Goal: Information Seeking & Learning: Find specific fact

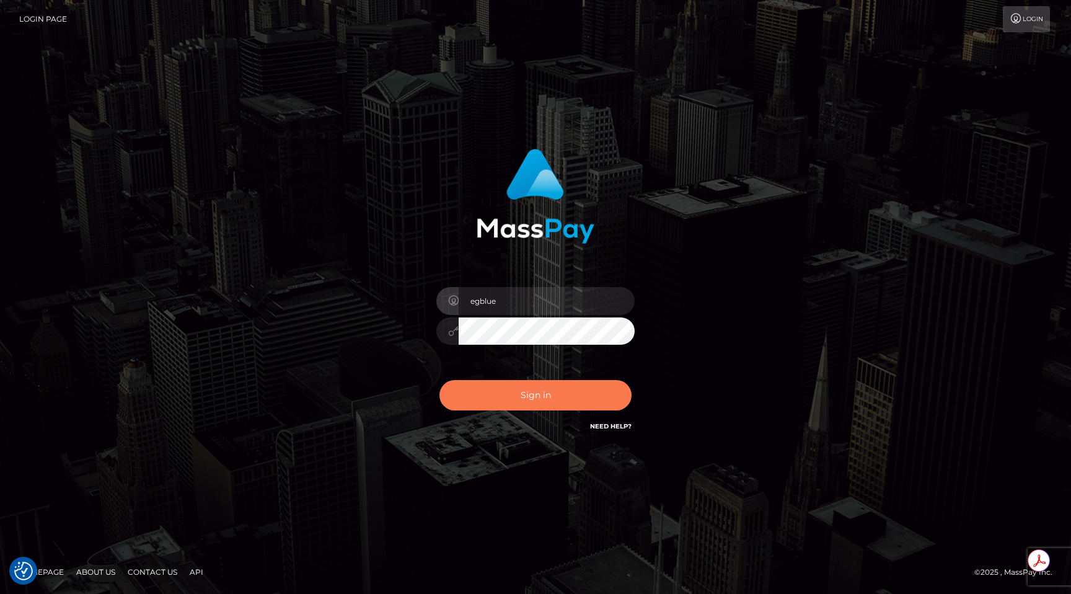
click at [552, 384] on button "Sign in" at bounding box center [536, 395] width 192 height 30
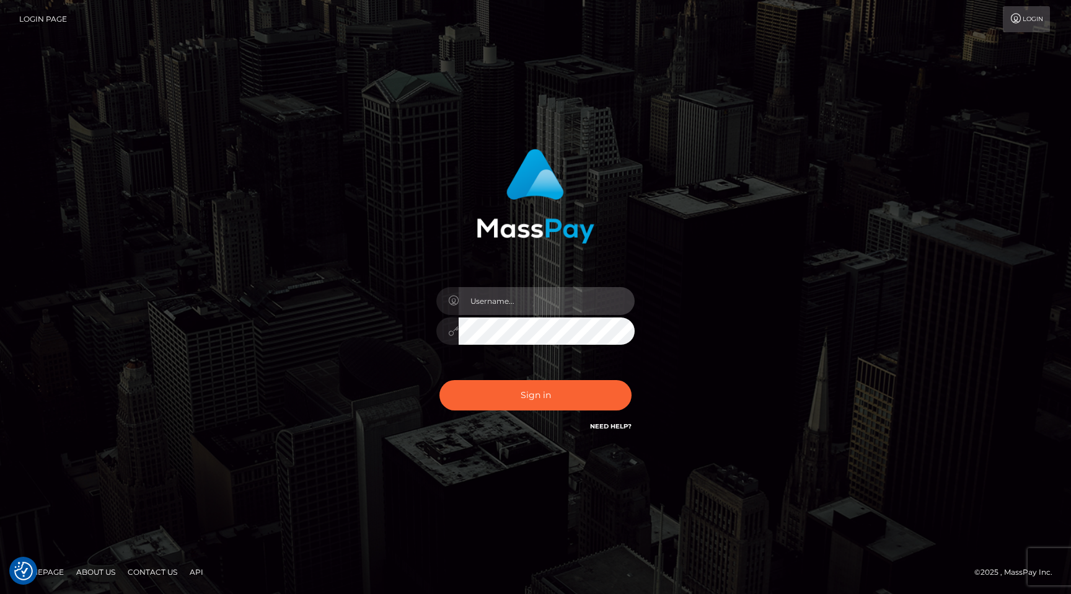
type input "egblue"
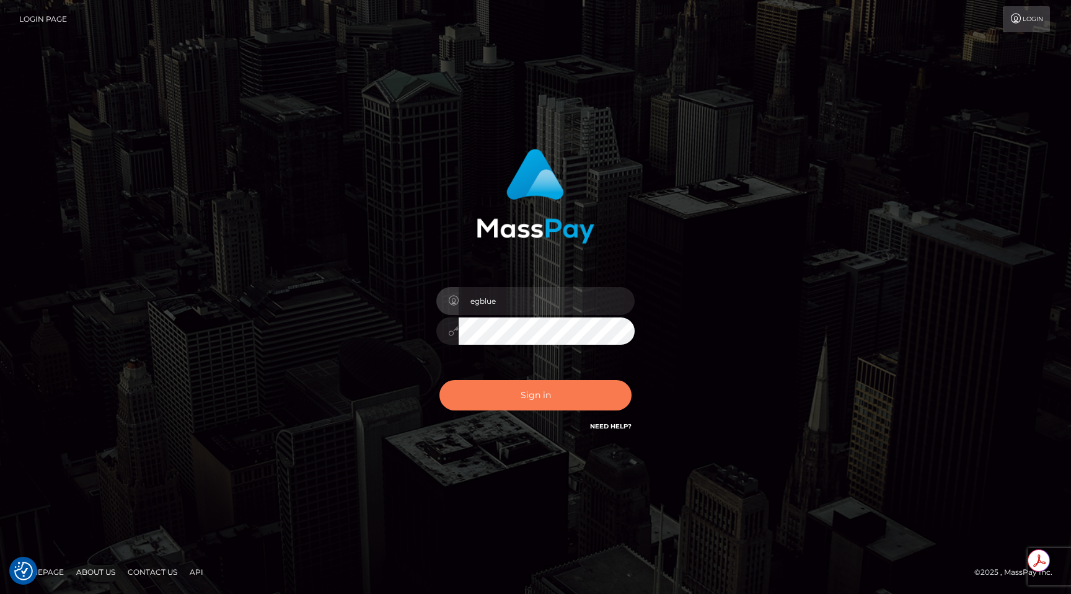
click at [552, 384] on button "Sign in" at bounding box center [536, 395] width 192 height 30
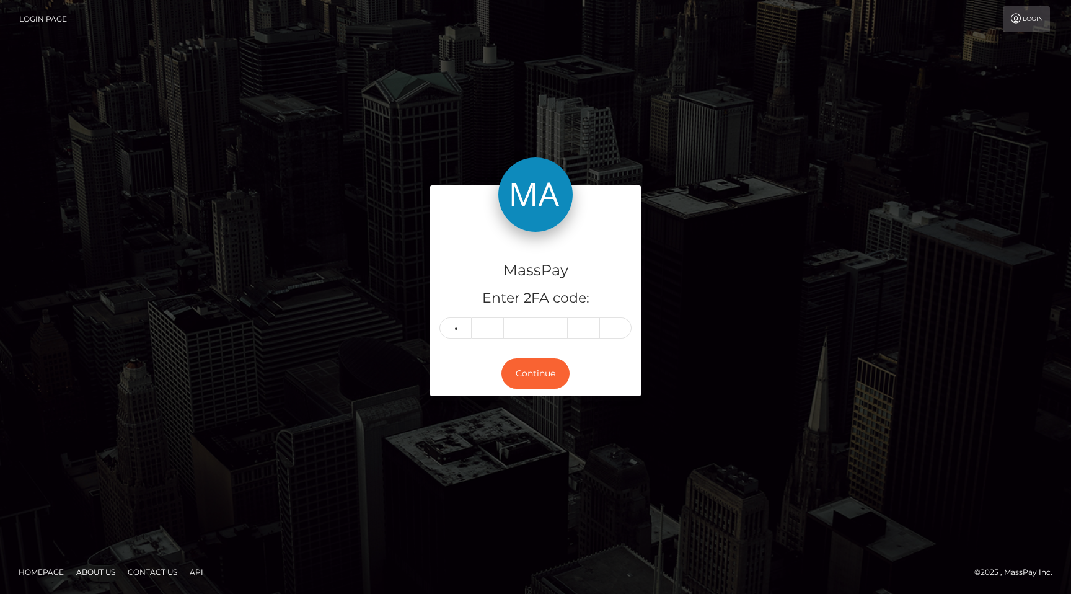
type input "2"
type input "5"
type input "9"
type input "8"
type input "0"
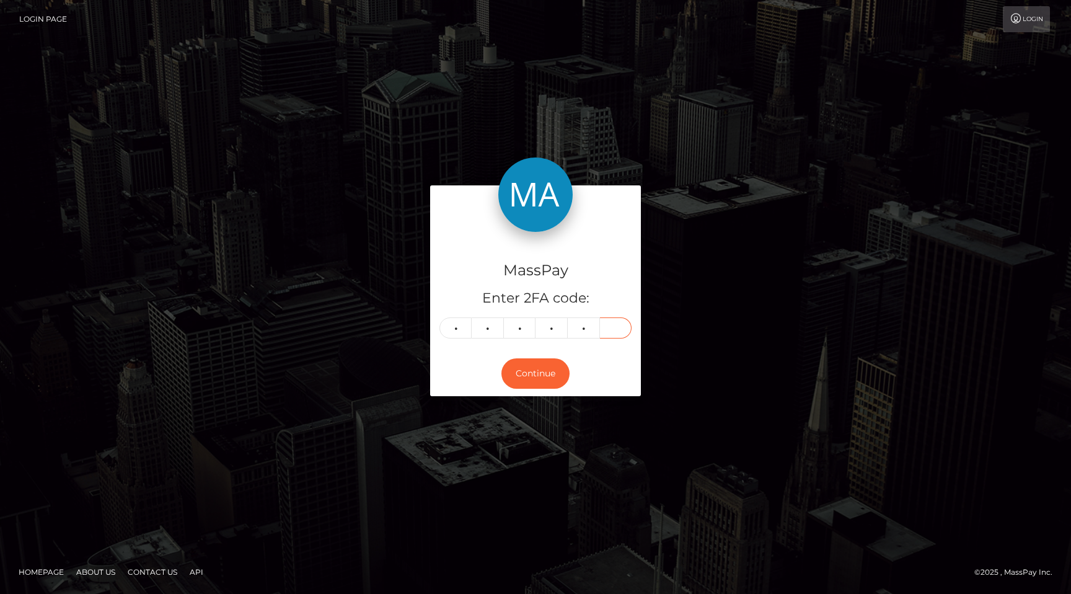
type input "1"
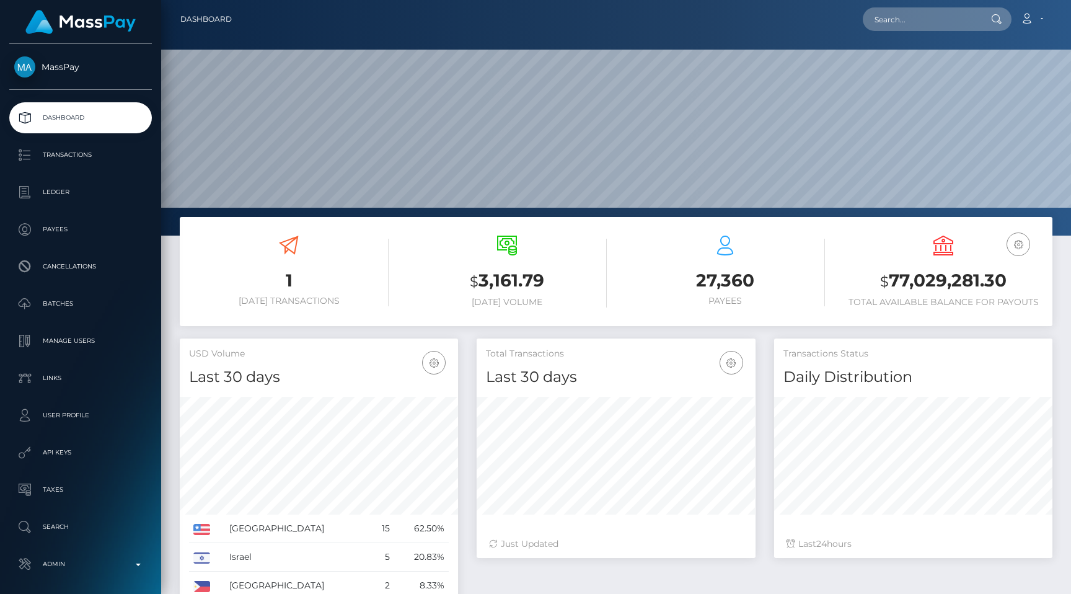
scroll to position [220, 278]
click at [61, 571] on p "Admin" at bounding box center [80, 564] width 133 height 19
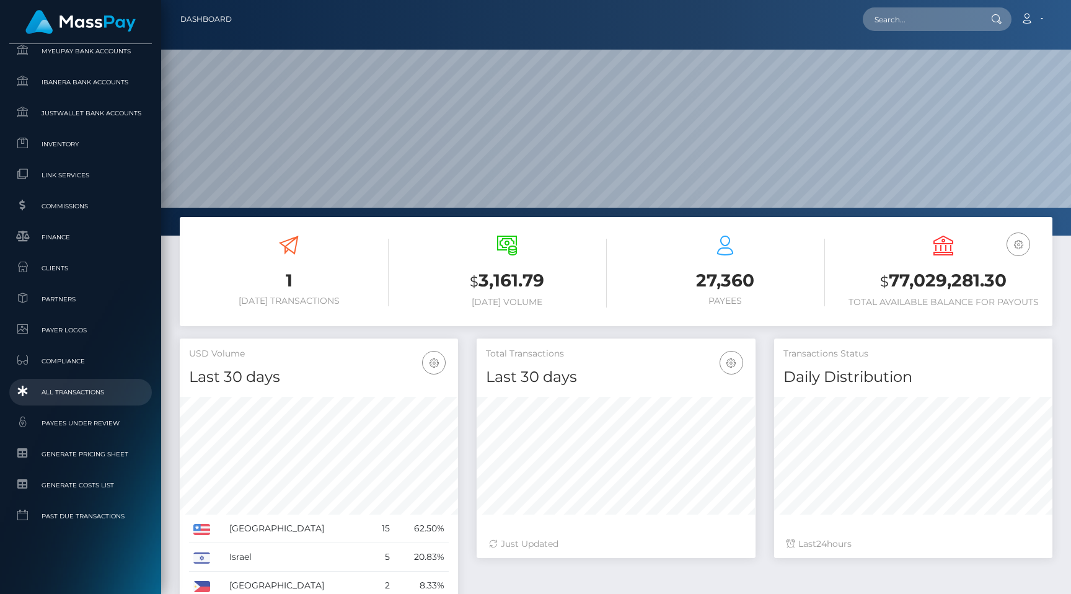
click at [68, 393] on span "All Transactions" at bounding box center [80, 392] width 133 height 14
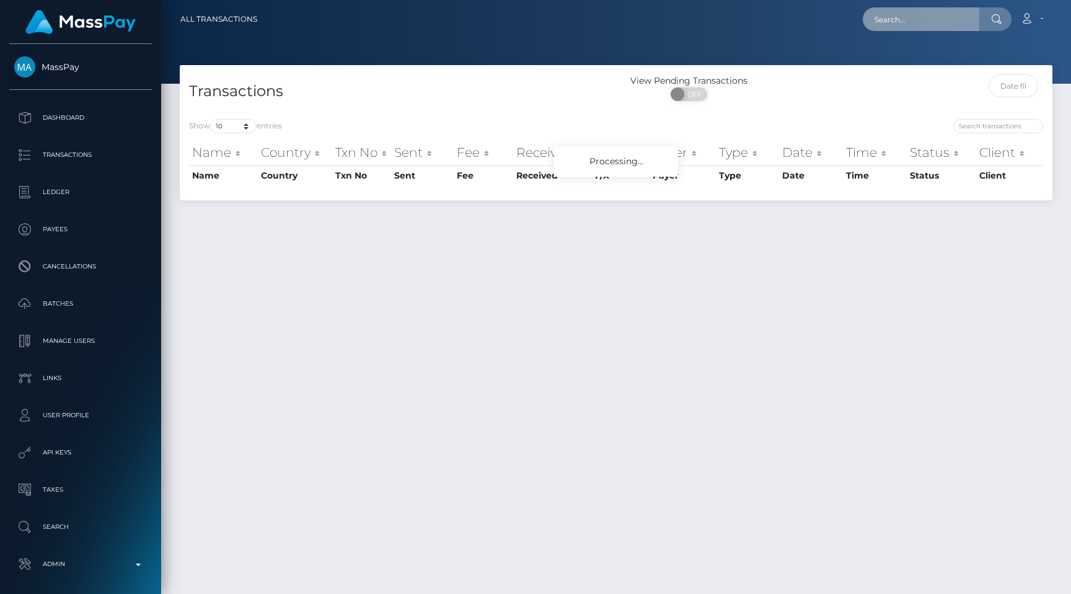
click at [903, 25] on input "text" at bounding box center [921, 19] width 117 height 24
paste input "[EMAIL_ADDRESS][DOMAIN_NAME]"
type input "[EMAIL_ADDRESS][DOMAIN_NAME]"
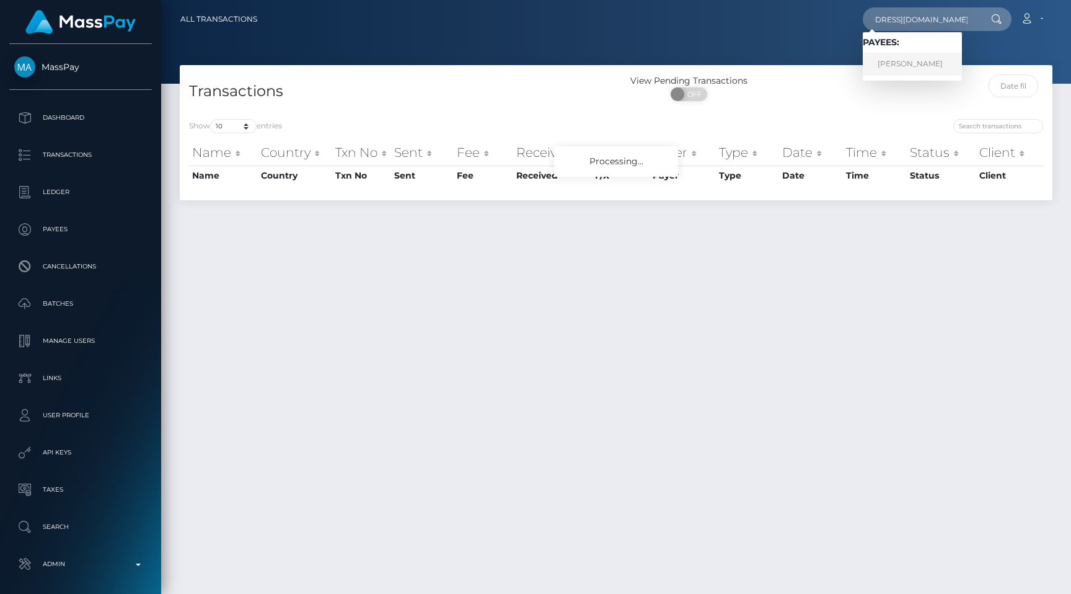
scroll to position [0, 0]
click at [784, 42] on div at bounding box center [616, 42] width 910 height 84
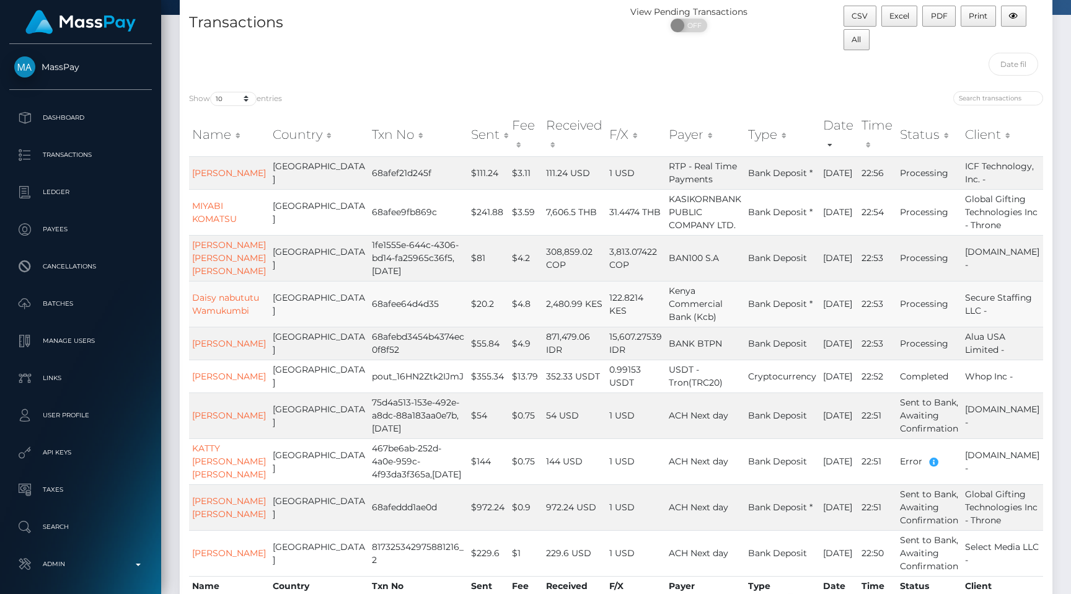
scroll to position [75, 0]
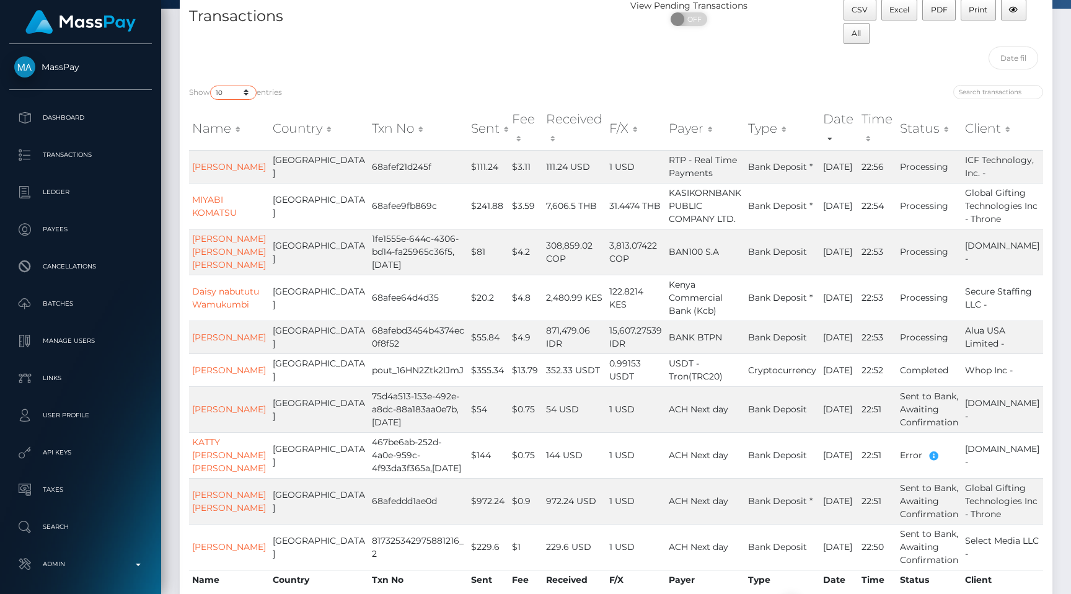
click at [221, 90] on select "10 25 50 100 250 500 1,000 3,500 All" at bounding box center [233, 93] width 47 height 14
select select "250"
click at [211, 86] on select "10 25 50 100 250 500 1,000 3,500 All" at bounding box center [233, 93] width 47 height 14
click at [414, 51] on div "Transactions" at bounding box center [398, 37] width 437 height 76
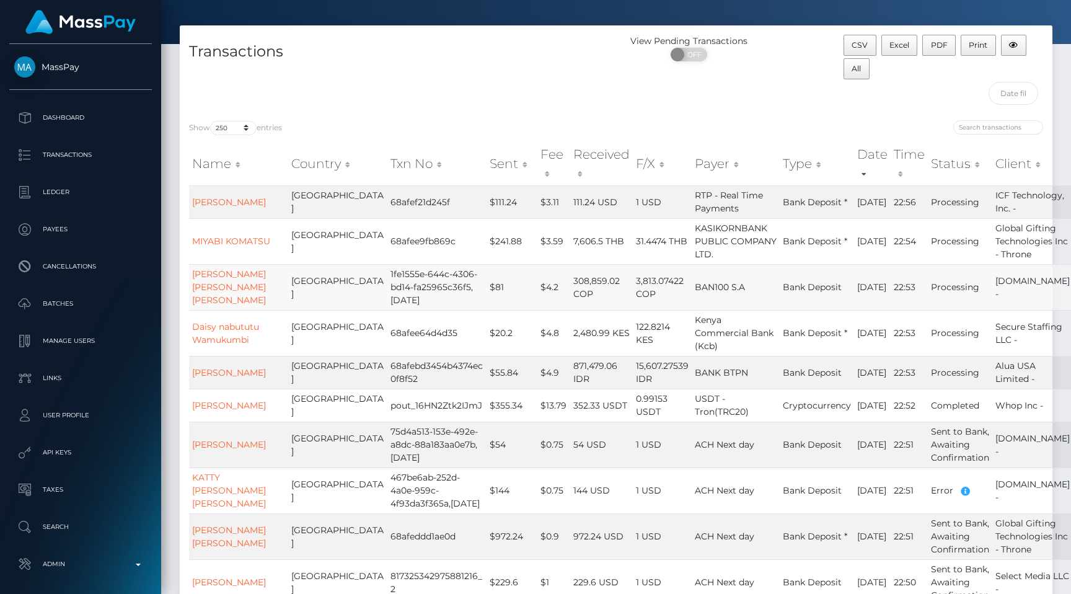
scroll to position [0, 0]
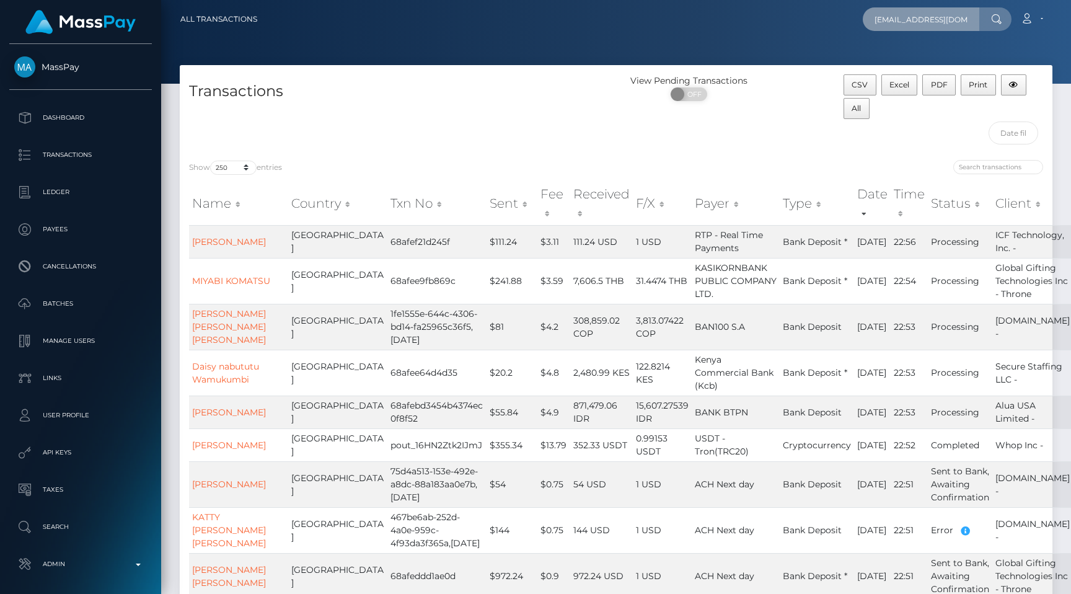
click at [910, 20] on input "szabolcsthedeveloper@gmail.com" at bounding box center [921, 19] width 117 height 24
paste input "d03a1689-4746-4e4a-8412-b33e01226d2b"
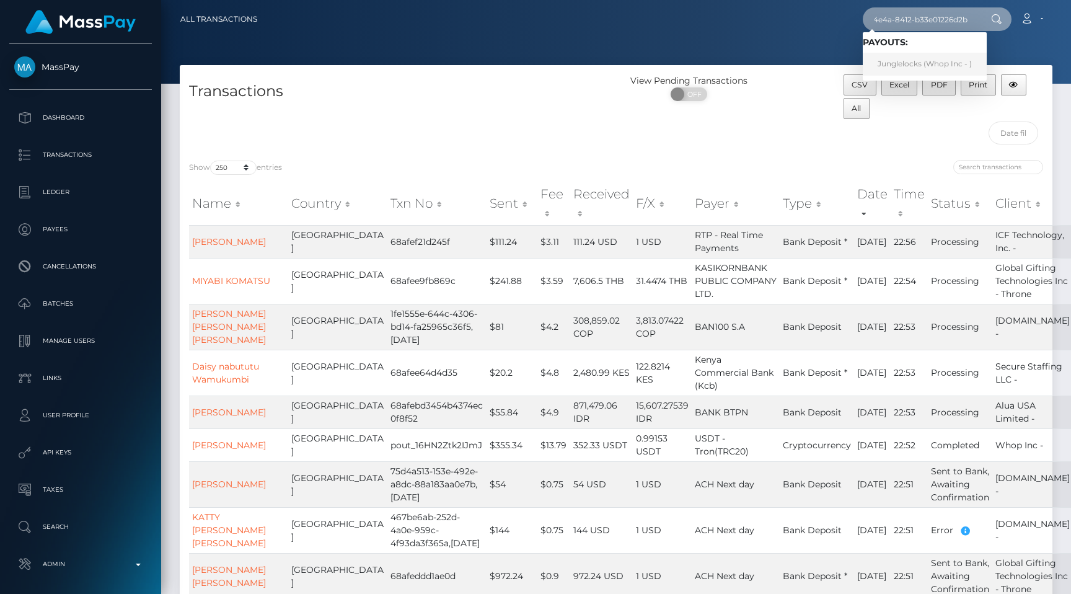
type input "d03a1689-4746-4e4a-8412-b33e01226d2b"
click at [445, 65] on div "Transactions View Pending Transactions ON OFF CSV Excel PDF Print All" at bounding box center [616, 108] width 873 height 86
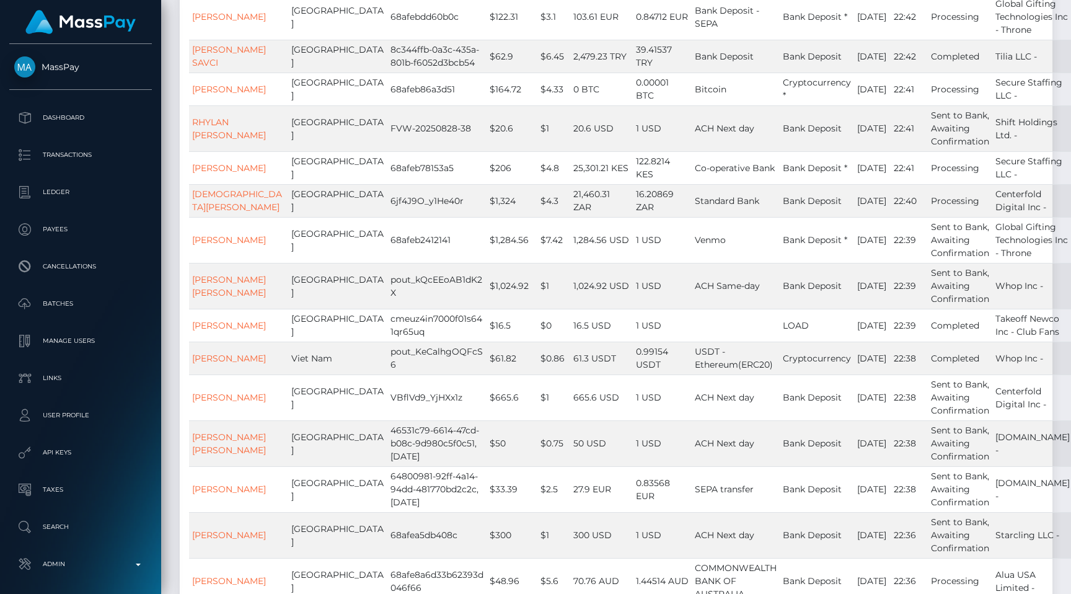
scroll to position [3442, 0]
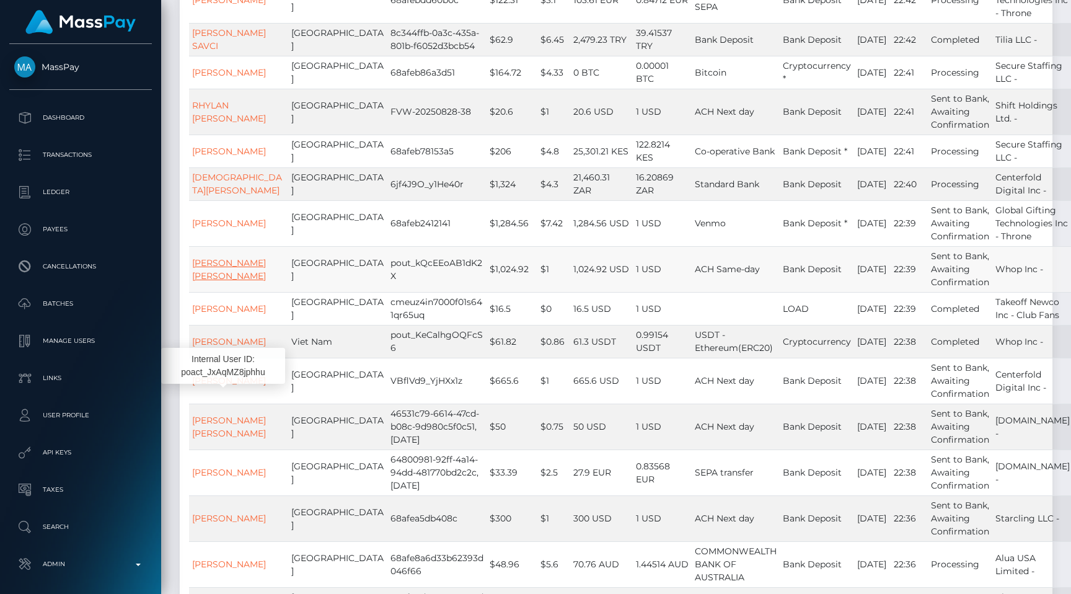
click at [221, 282] on link "[PERSON_NAME] [PERSON_NAME]" at bounding box center [229, 269] width 74 height 24
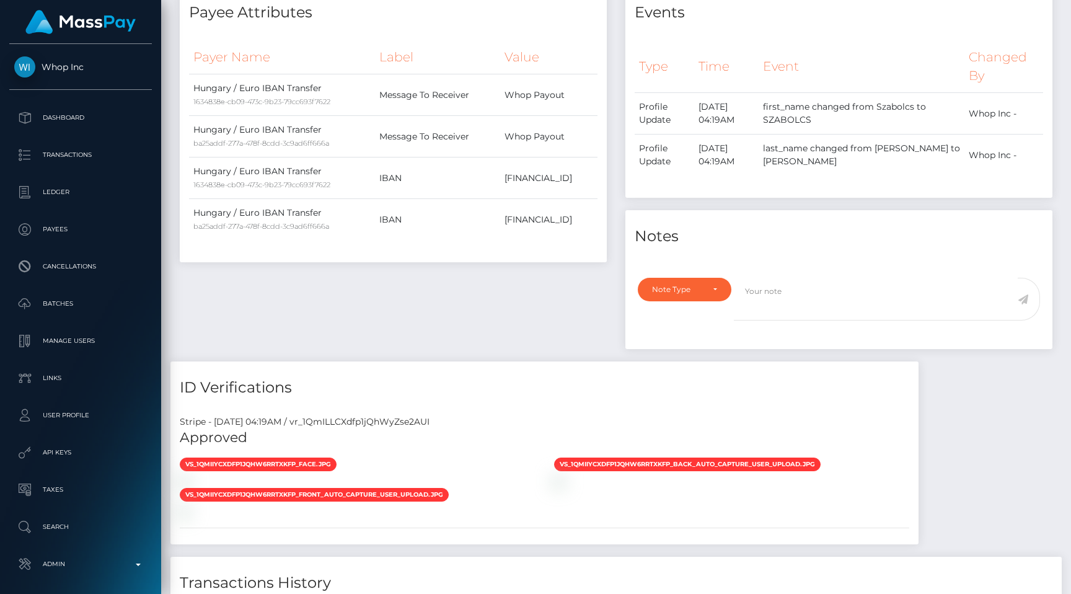
scroll to position [487, 0]
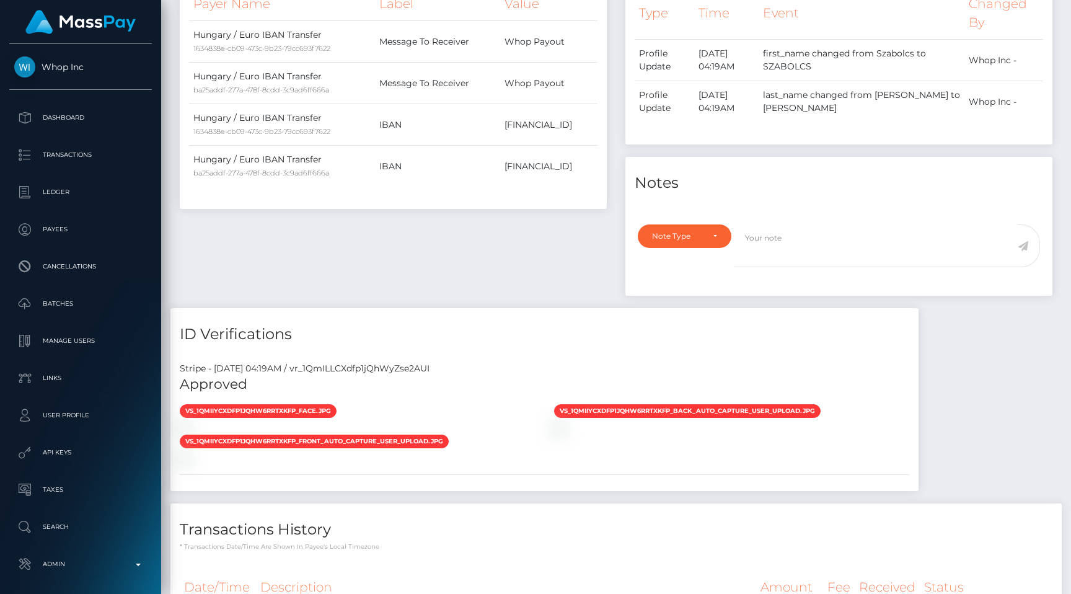
click at [418, 369] on div "Stripe - July 24, 2025 04:19AM / vr_1QmILLCXdfp1jQhWyZse2AUI" at bounding box center [545, 368] width 748 height 13
copy div "vr_1QmILLCXdfp1jQhWyZse2AUI"
click at [451, 248] on div "Payee Attributes Payer Name Label Value Hungary / Euro IBAN Transfer 1634838e-c…" at bounding box center [394, 120] width 446 height 375
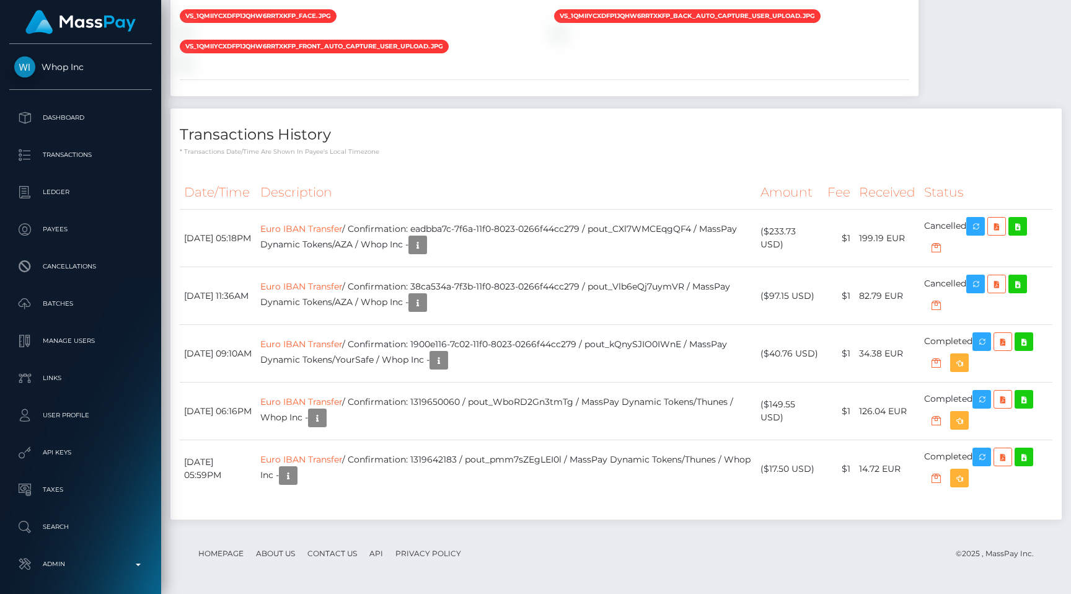
scroll to position [149, 278]
click at [461, 96] on div "Stripe - [DATE] 04:19AM / vr_1QmILLCXdfp1jQhWyZse2AUI Approved vs_1QmIIyCXdfp1j…" at bounding box center [545, 27] width 748 height 138
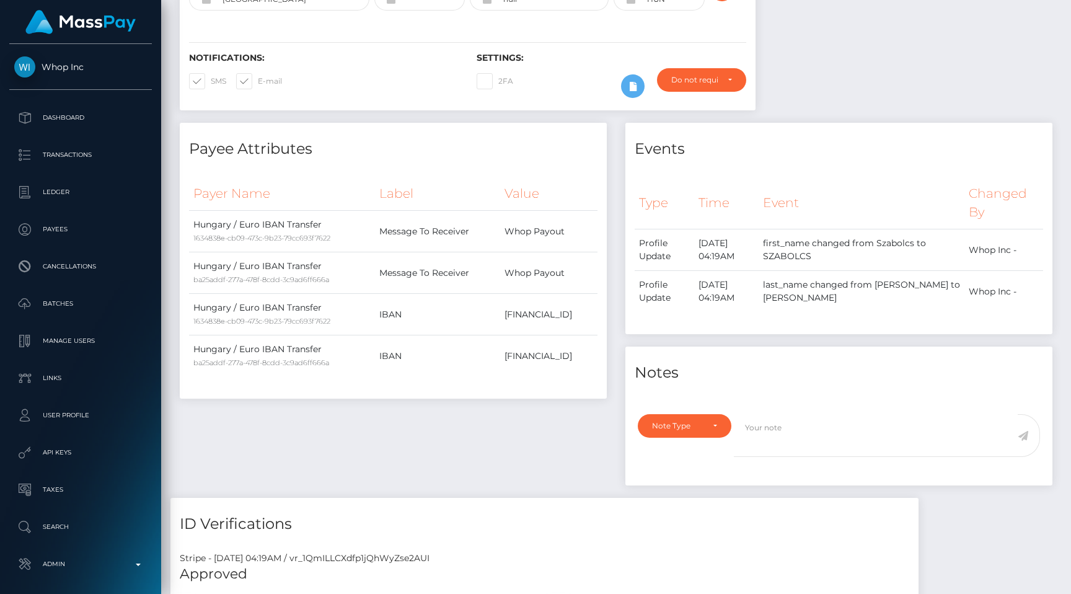
scroll to position [0, 0]
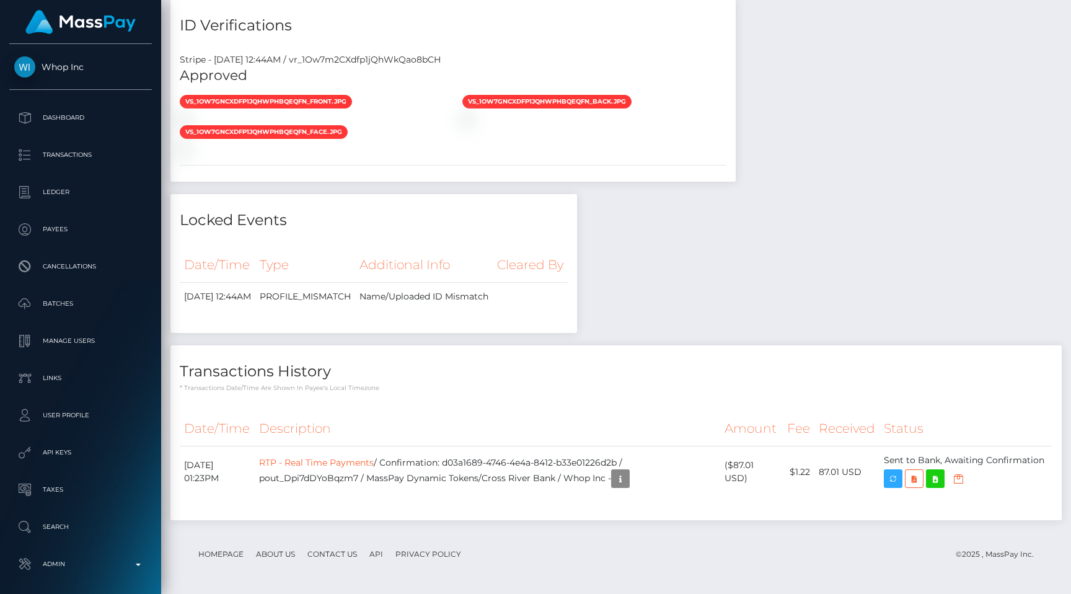
scroll to position [1293, 0]
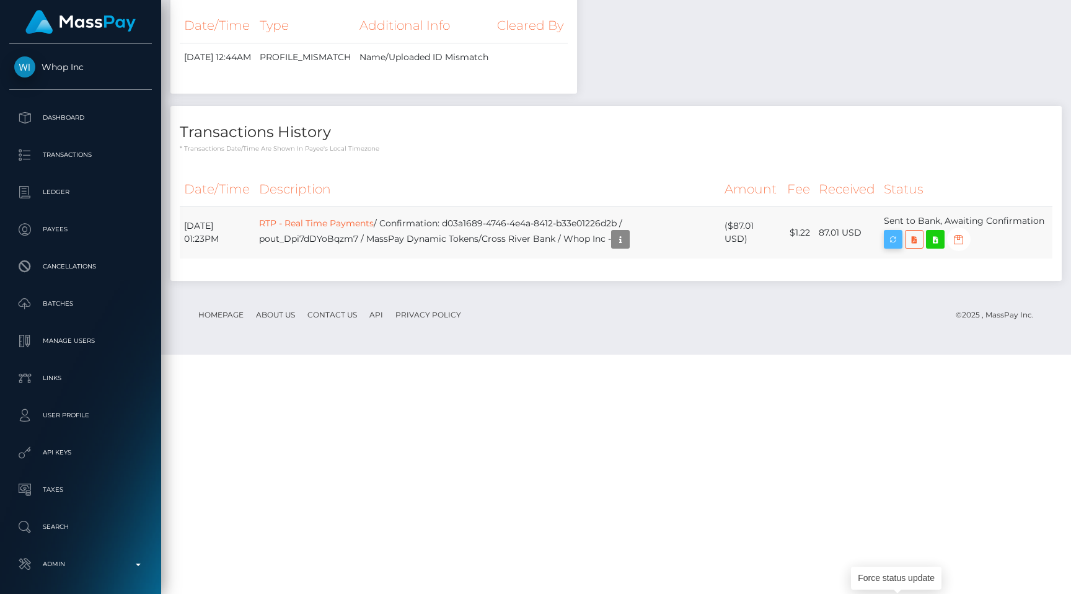
click at [898, 247] on icon "button" at bounding box center [893, 240] width 15 height 16
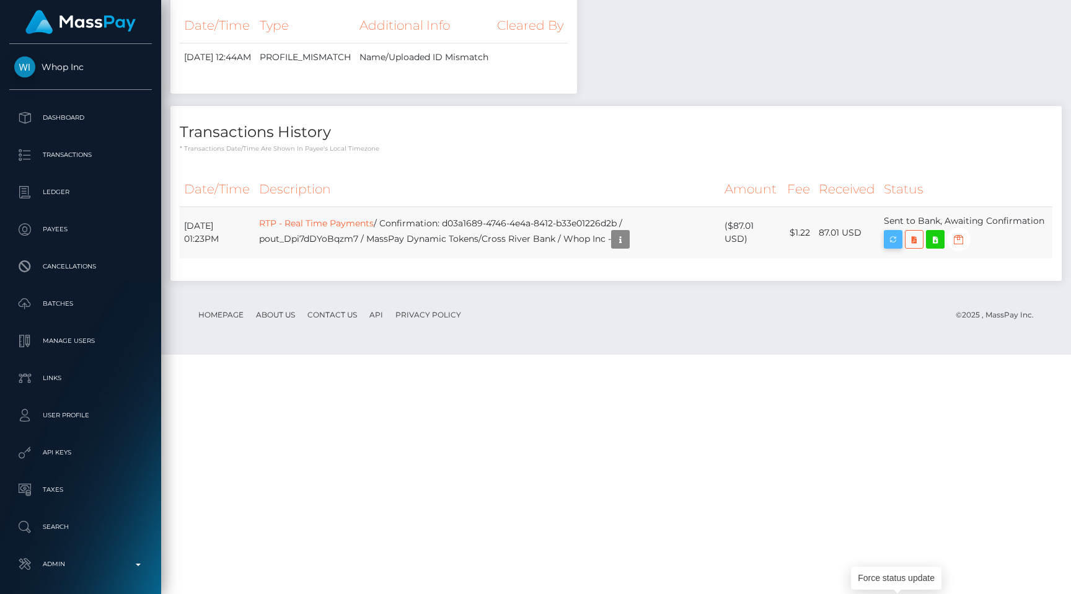
click at [896, 247] on icon "button" at bounding box center [893, 240] width 15 height 16
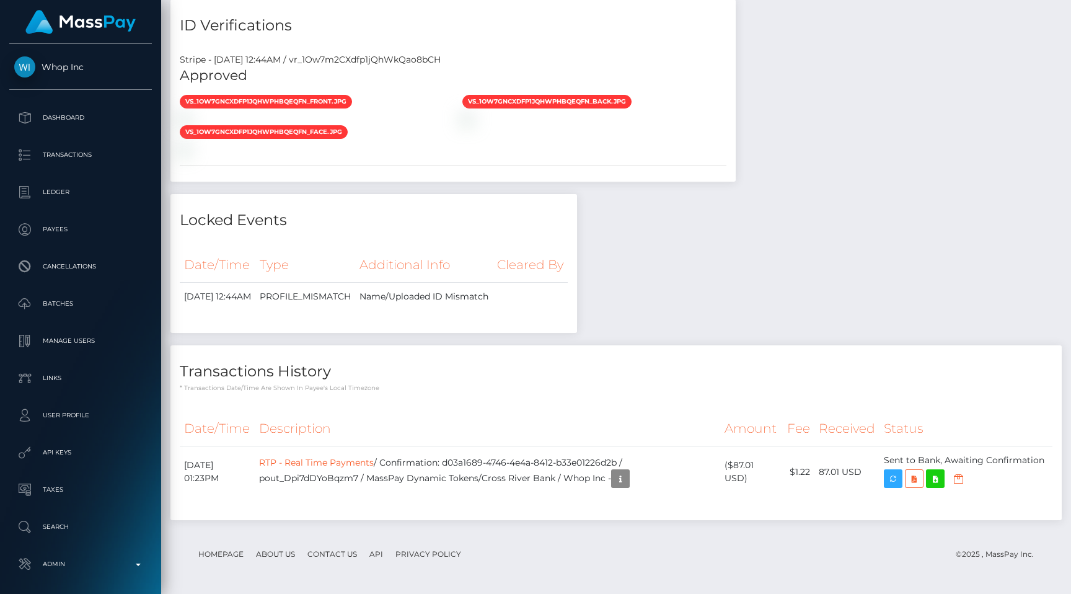
scroll to position [1293, 0]
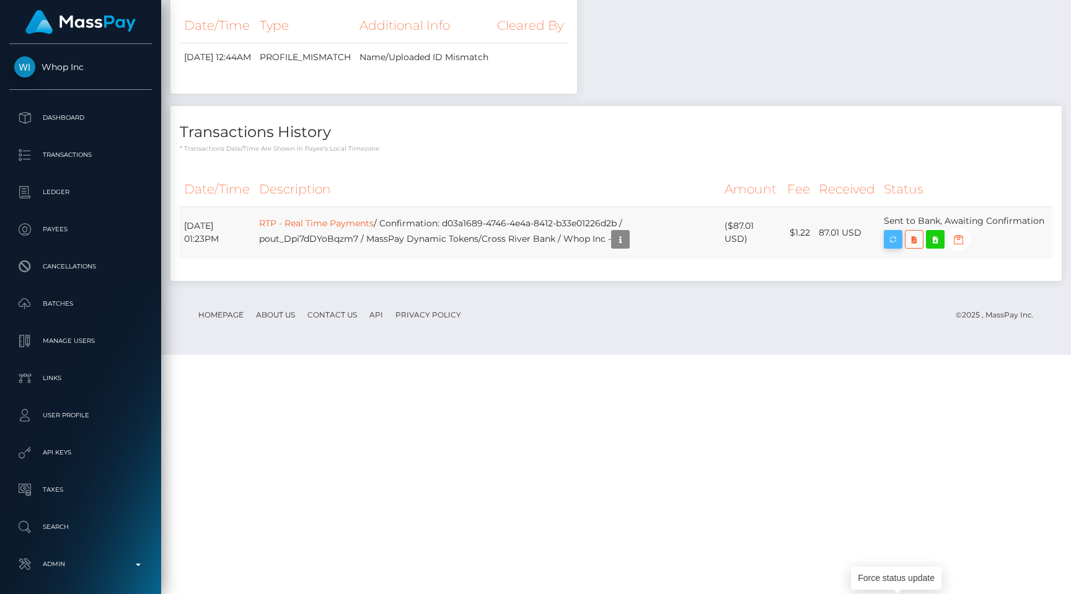
click at [892, 247] on icon "button" at bounding box center [893, 240] width 15 height 16
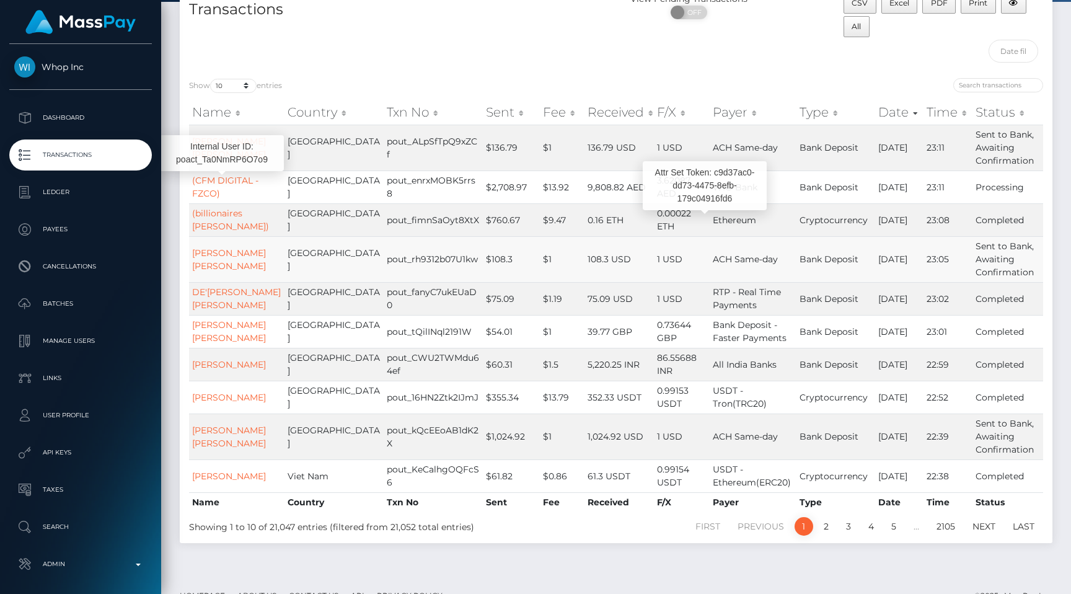
scroll to position [81, 0]
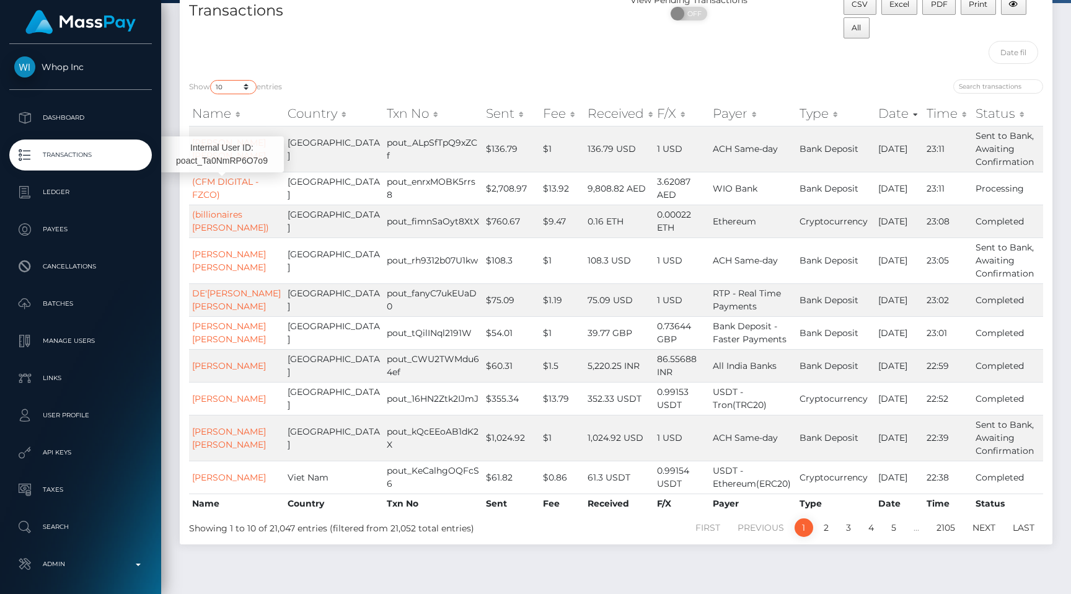
click at [226, 87] on select "10 25 50 100 250 500 1,000 3,500 All" at bounding box center [233, 87] width 47 height 14
select select "250"
click at [211, 80] on select "10 25 50 100 250 500 1,000 3,500 All" at bounding box center [233, 87] width 47 height 14
click at [486, 40] on div "Transactions" at bounding box center [398, 32] width 437 height 76
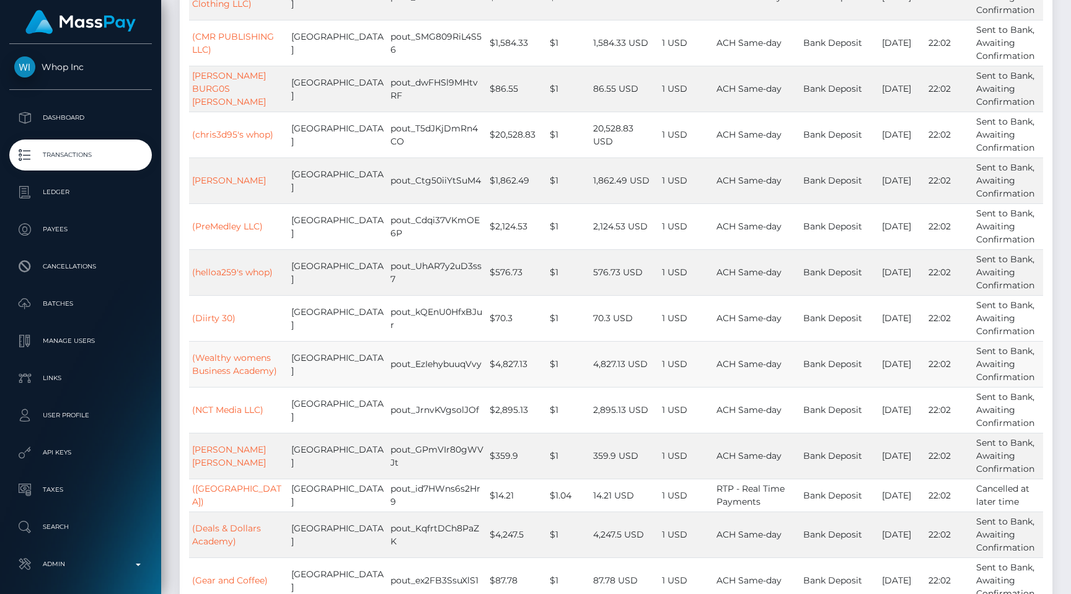
scroll to position [8487, 0]
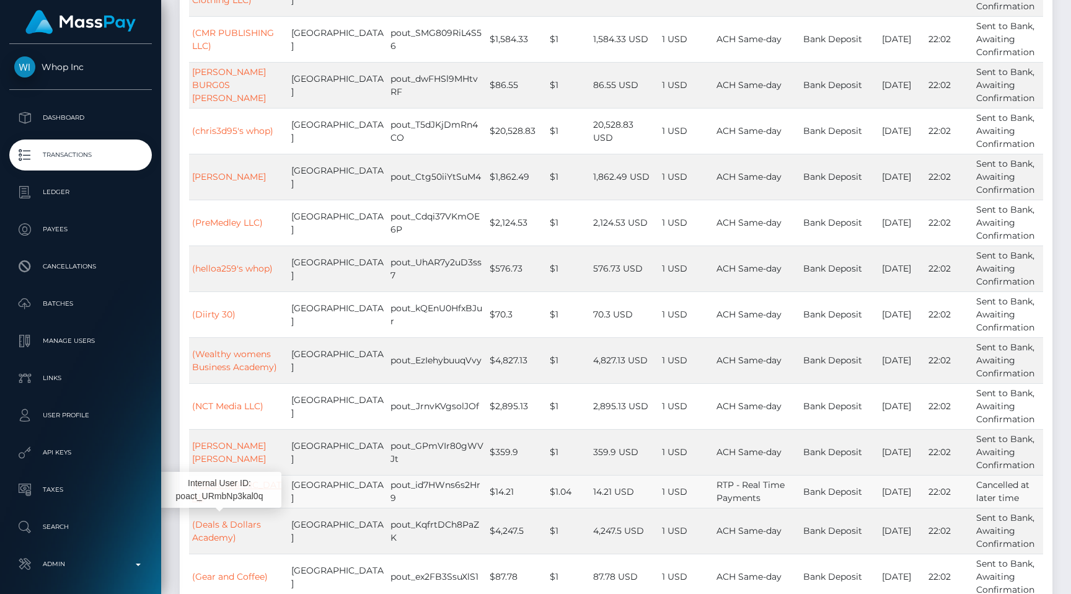
click at [234, 504] on link "(CANEVILLE)" at bounding box center [236, 491] width 89 height 24
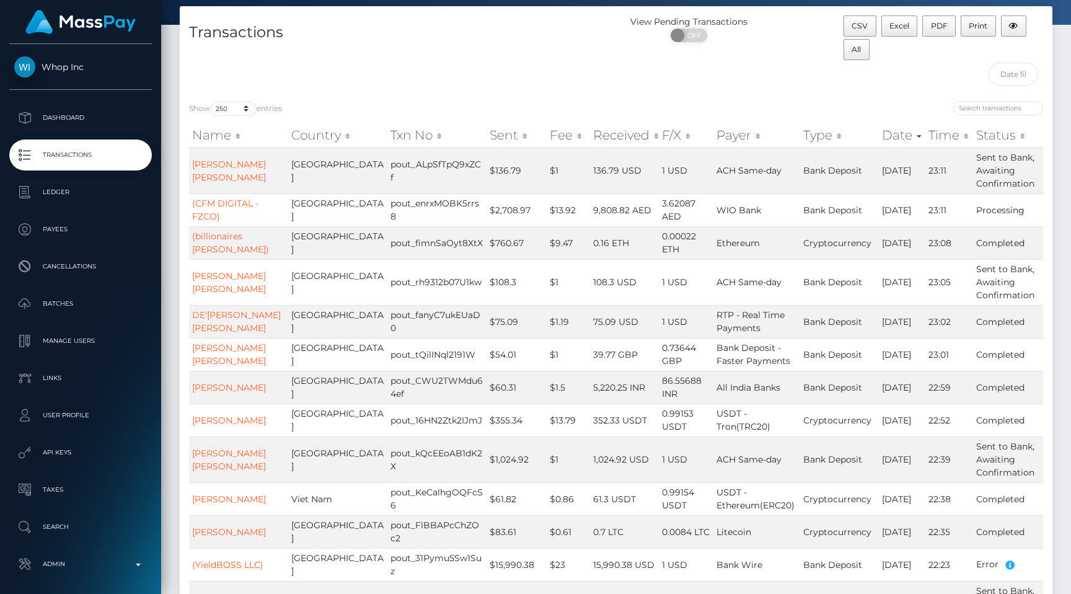
scroll to position [40, 0]
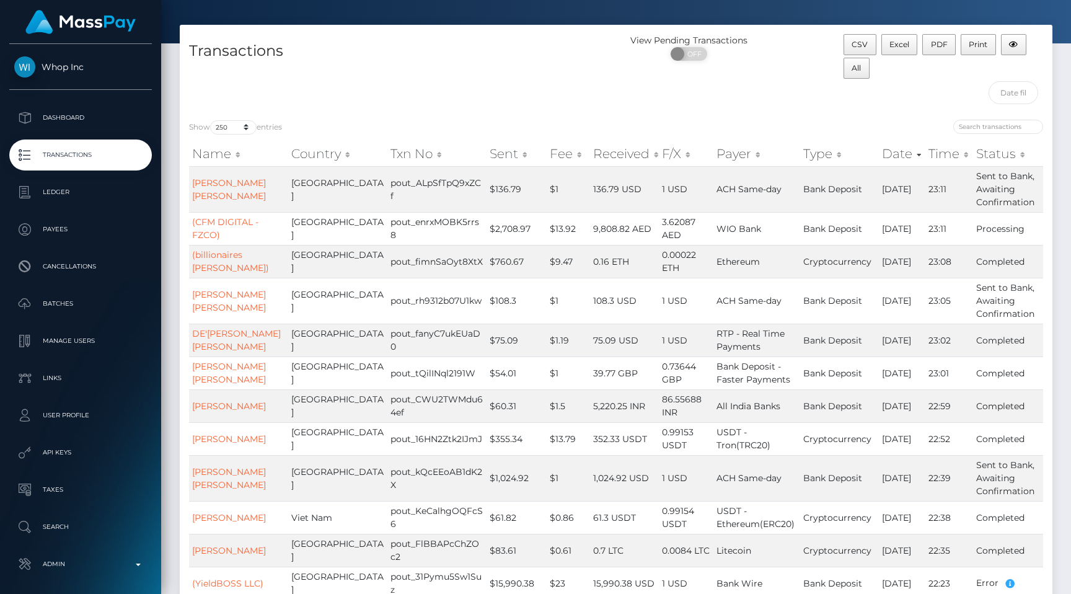
click at [58, 145] on link "Transactions" at bounding box center [80, 155] width 143 height 31
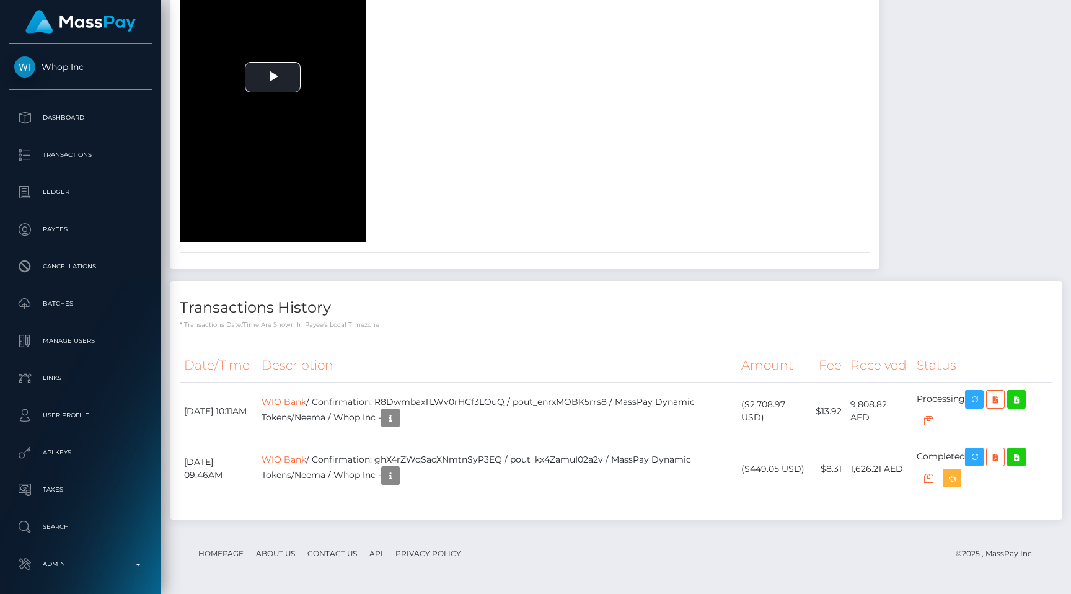
scroll to position [2044, 0]
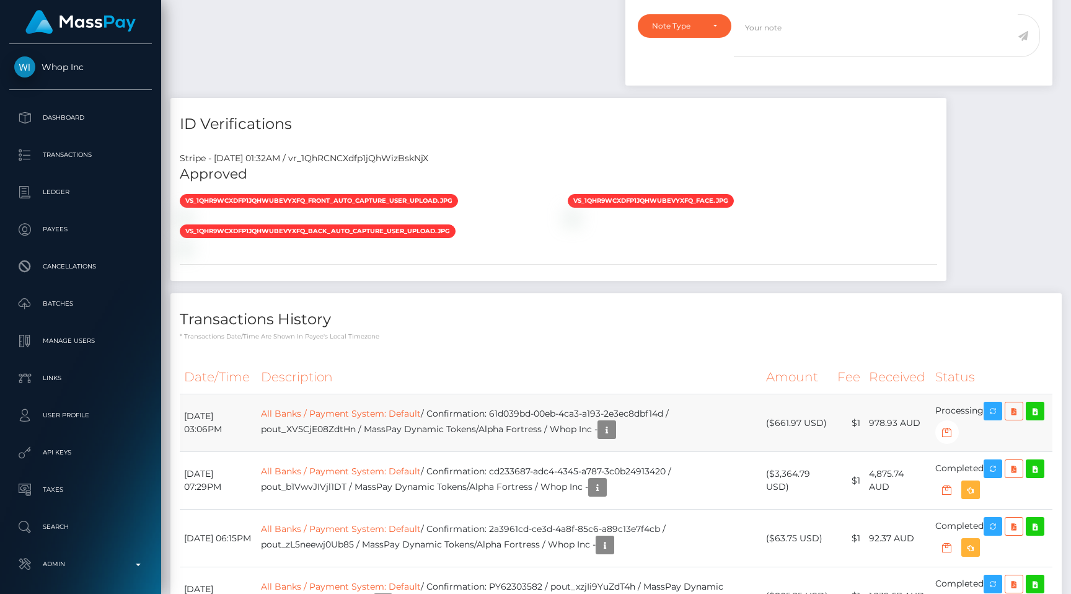
scroll to position [752, 0]
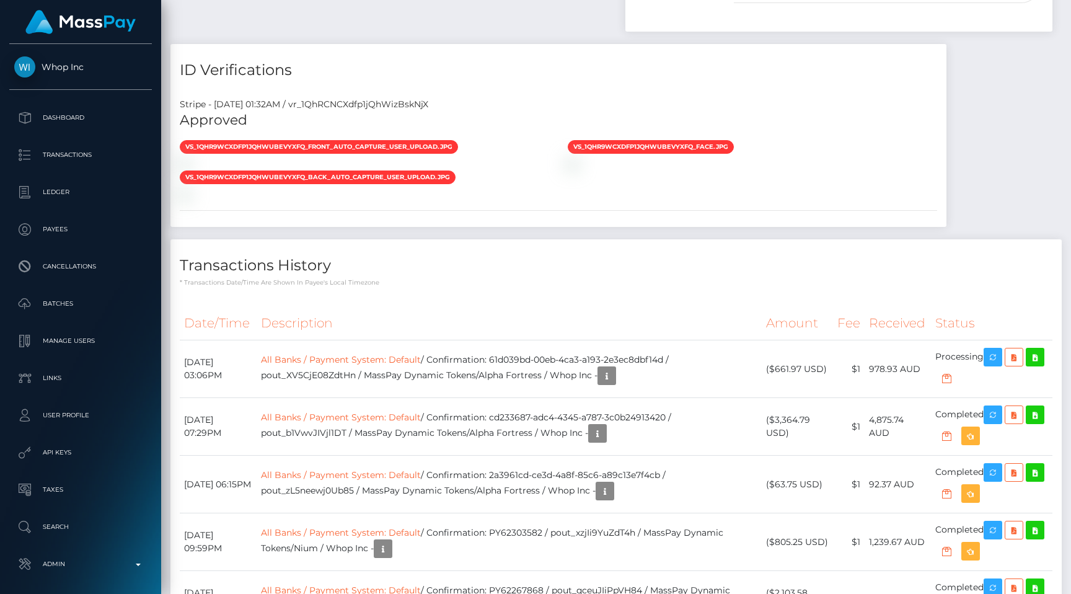
click at [328, 60] on h4 "ID Verifications" at bounding box center [559, 71] width 758 height 22
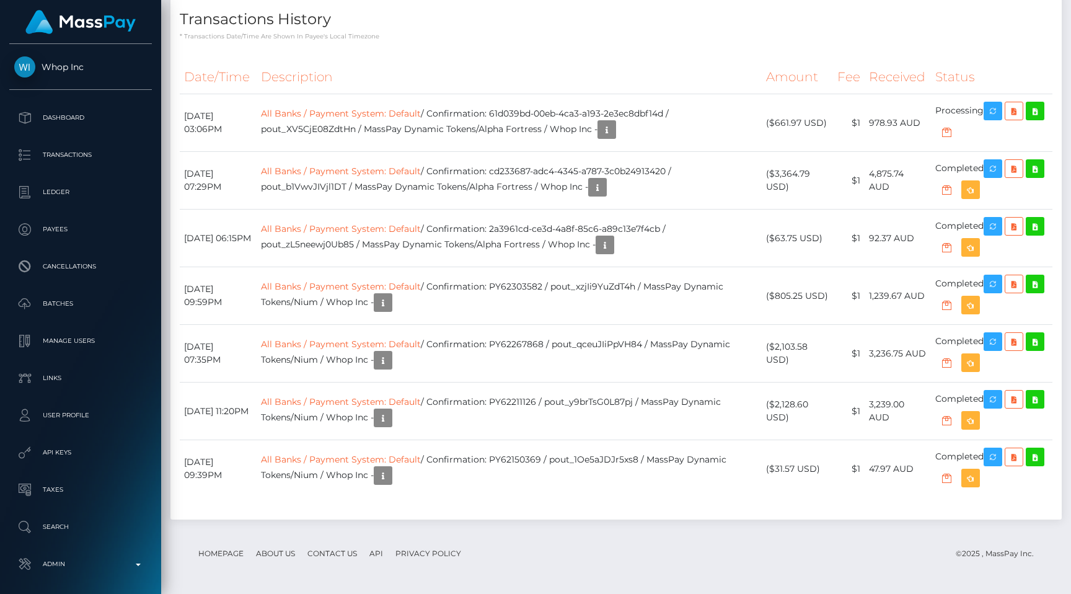
scroll to position [1258, 0]
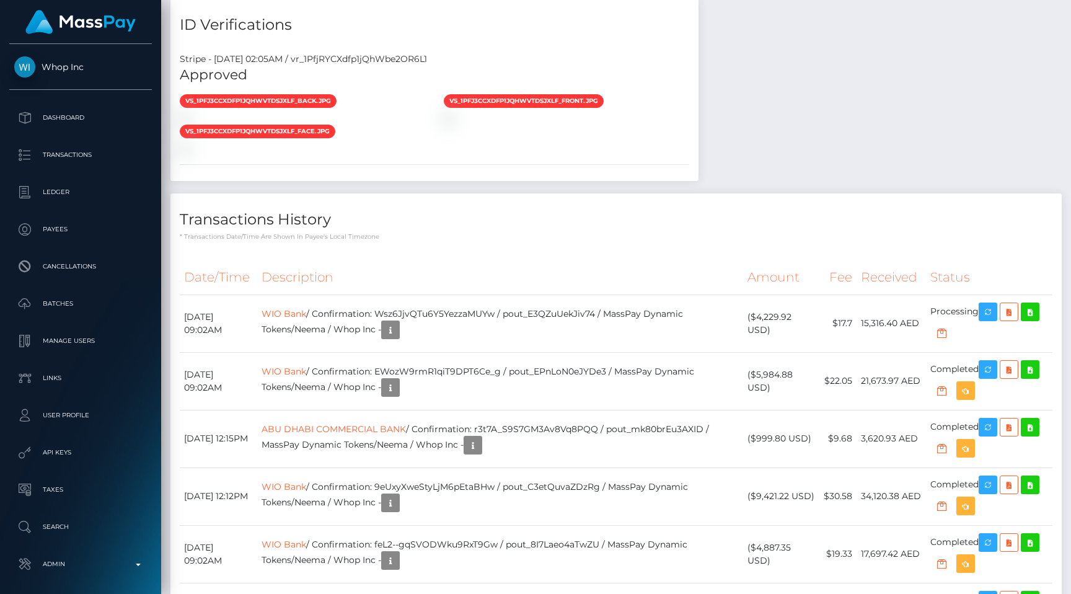
scroll to position [149, 278]
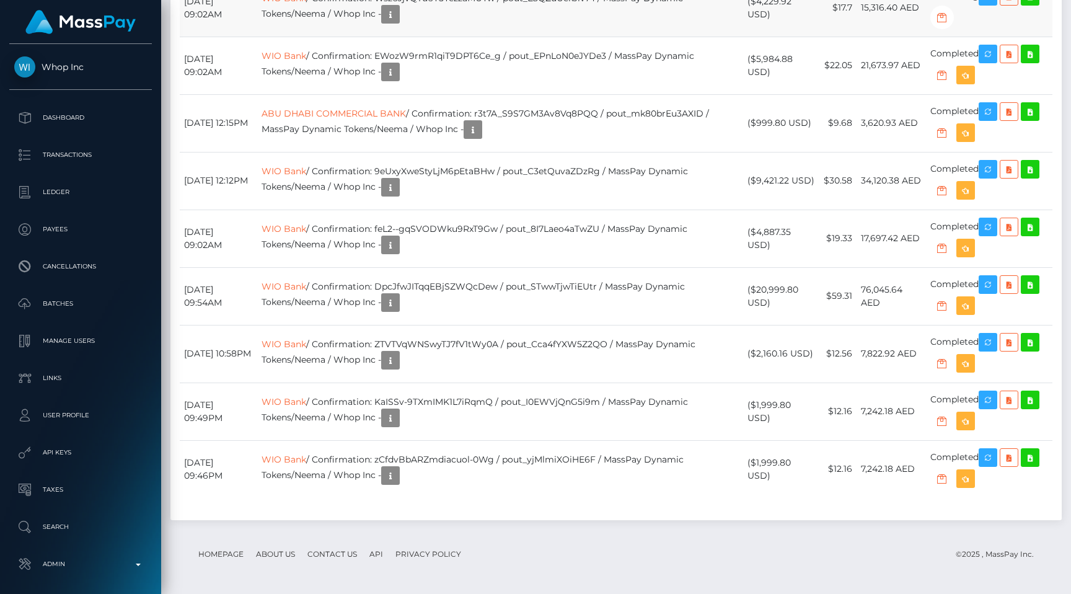
scroll to position [149, 278]
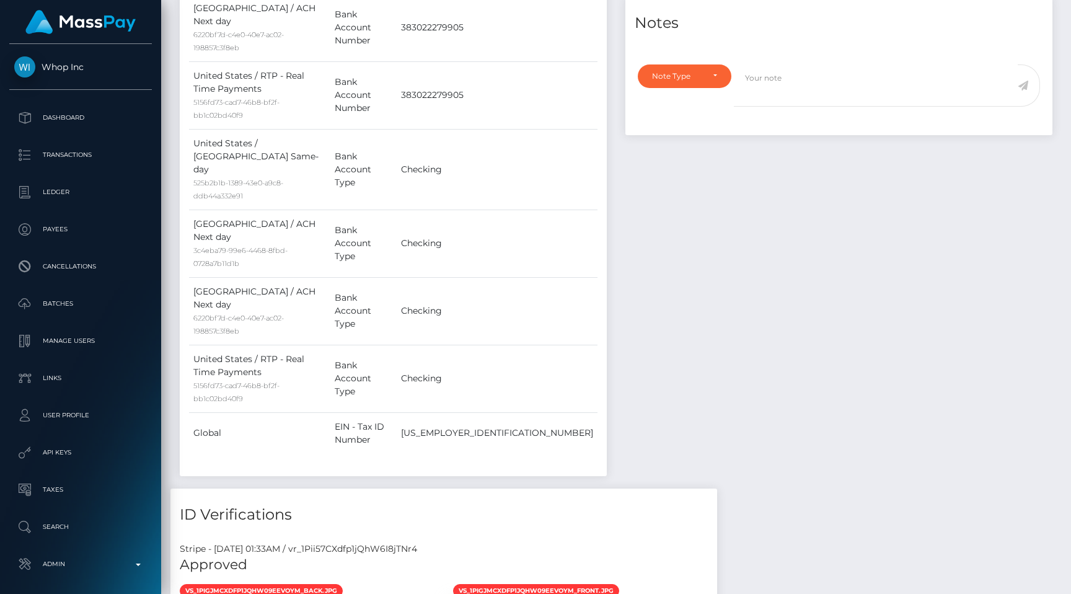
scroll to position [149, 278]
click at [426, 543] on div "Stripe - July 23, 2025 01:33AM / vr_1Pii57CXdfp1jQhW6I8jTNr4" at bounding box center [444, 549] width 547 height 13
copy div "vr_1Pii57CXdfp1jQhW6I8jTNr4"
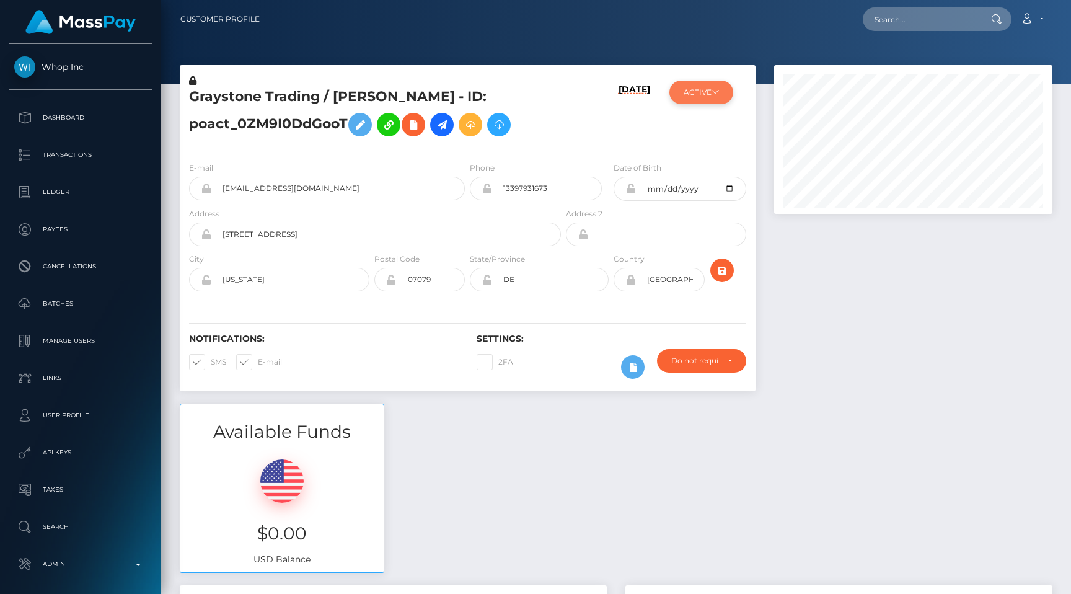
click at [711, 102] on button "ACTIVE" at bounding box center [702, 93] width 64 height 24
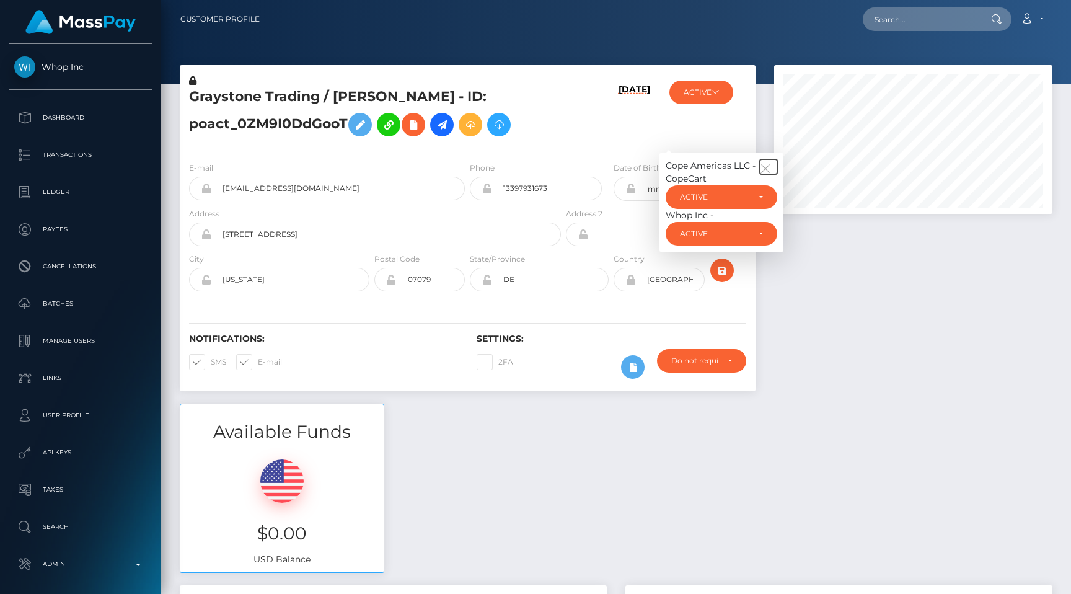
click at [765, 163] on icon "button" at bounding box center [765, 168] width 11 height 11
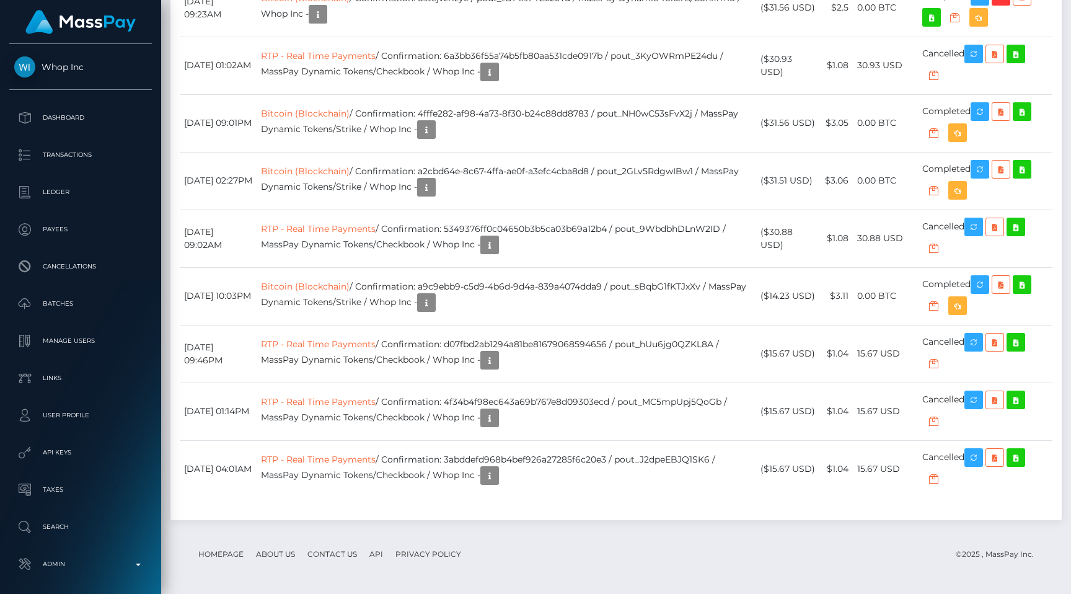
scroll to position [1793, 0]
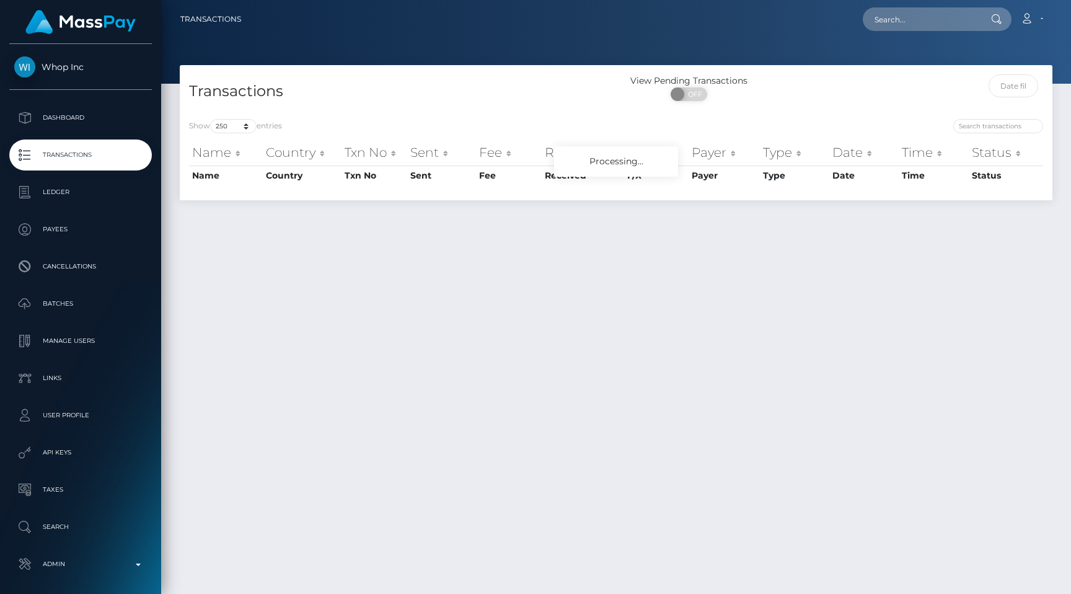
select select "250"
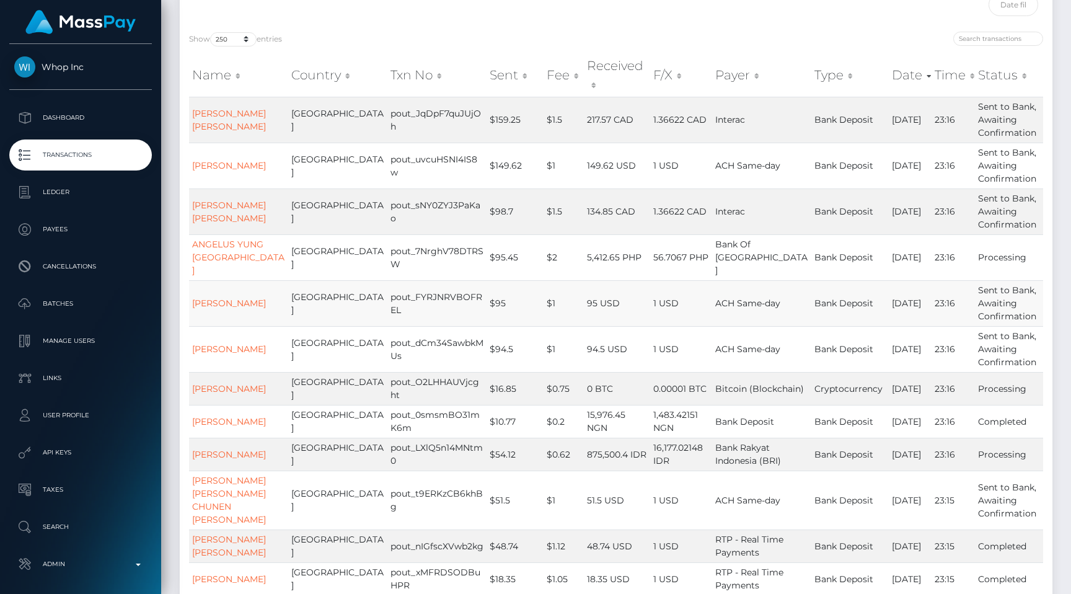
scroll to position [115, 0]
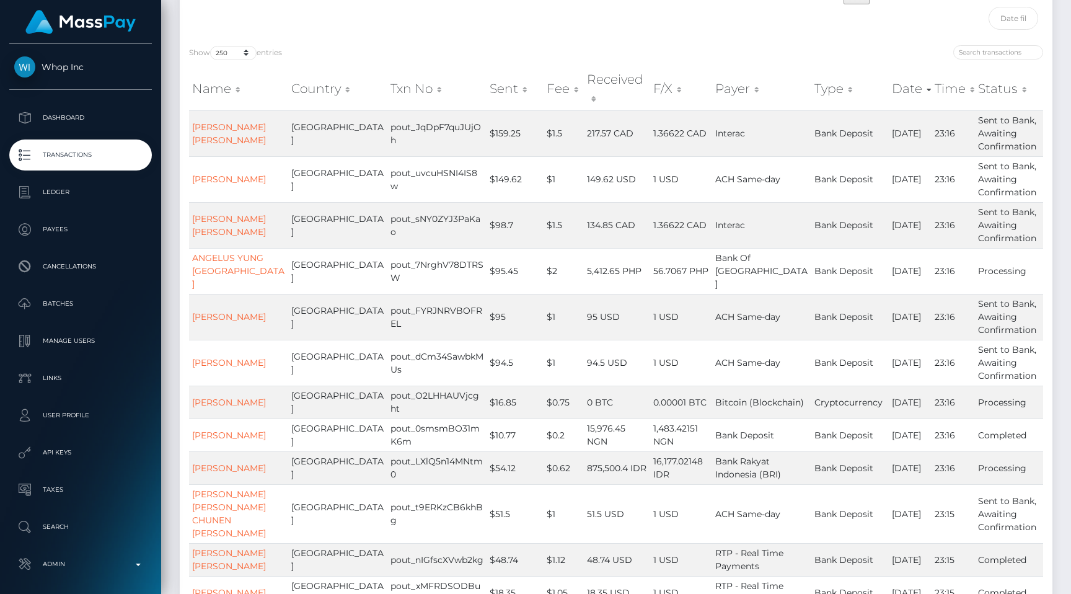
click at [95, 159] on p "Transactions" at bounding box center [80, 155] width 133 height 19
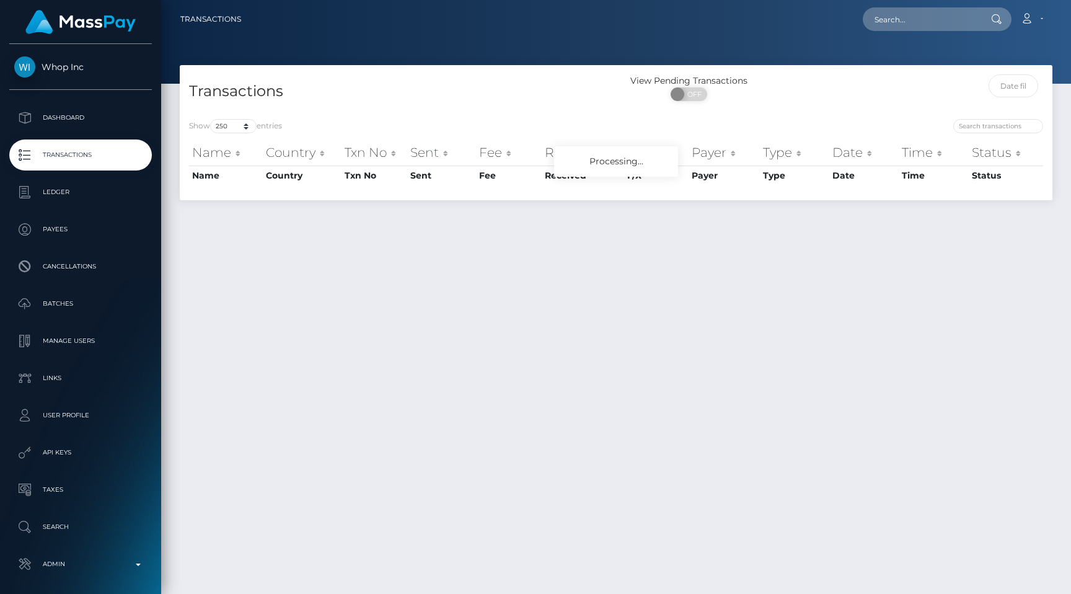
select select "250"
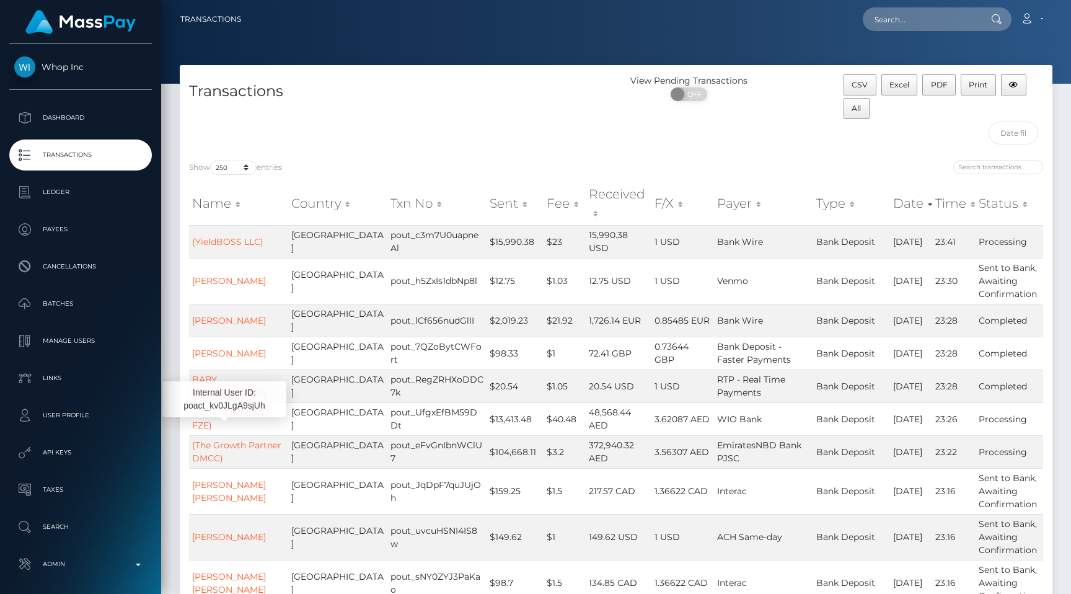
click at [128, 151] on p "Transactions" at bounding box center [80, 155] width 133 height 19
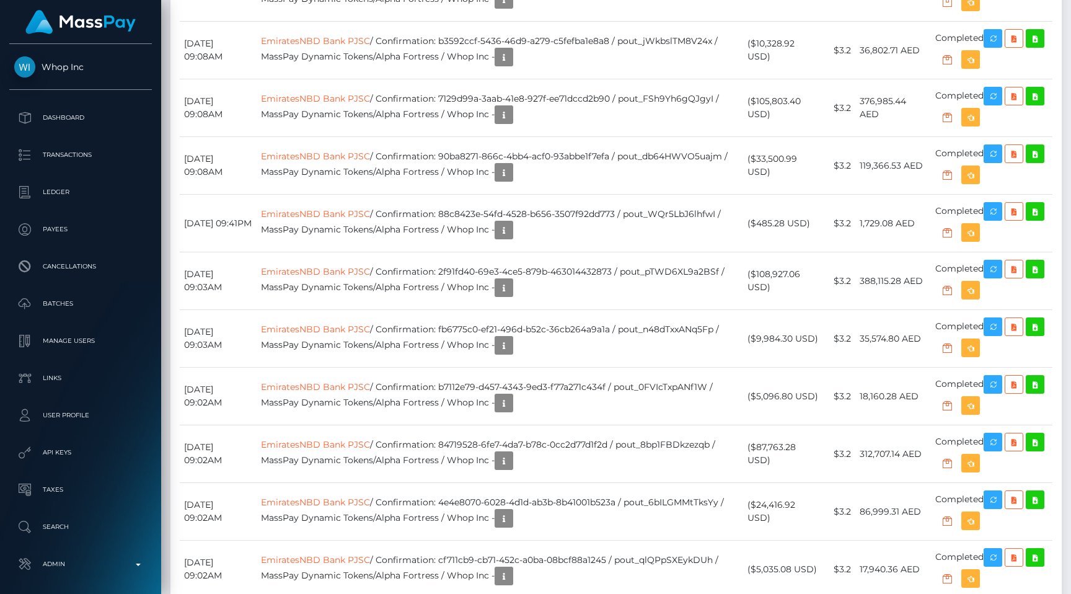
scroll to position [1961, 0]
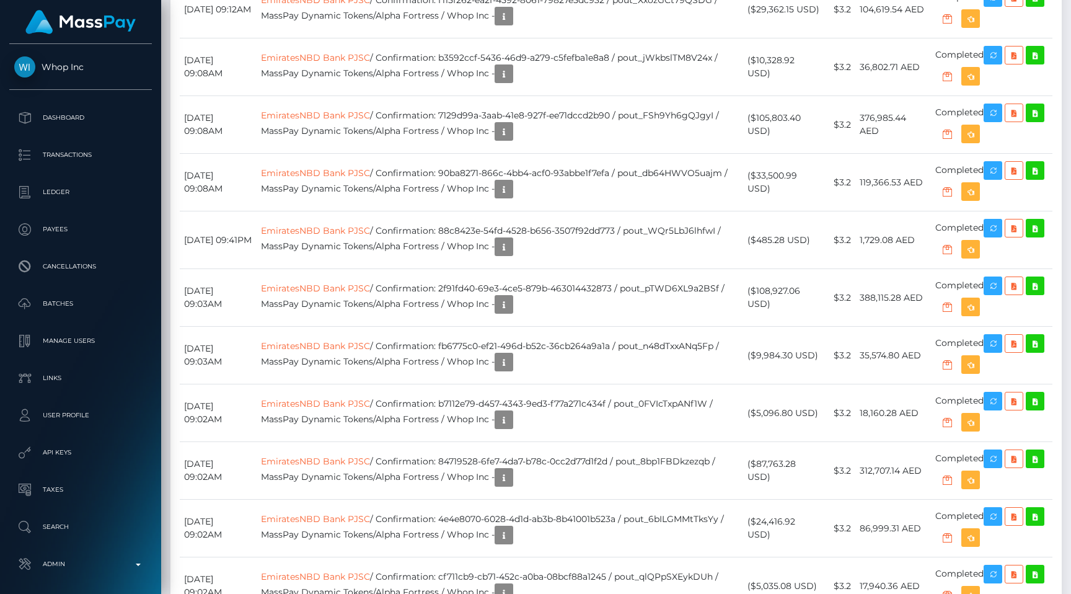
drag, startPoint x: 391, startPoint y: 153, endPoint x: 285, endPoint y: 150, distance: 106.7
copy link "EmiratesNBD Bank PJSC"
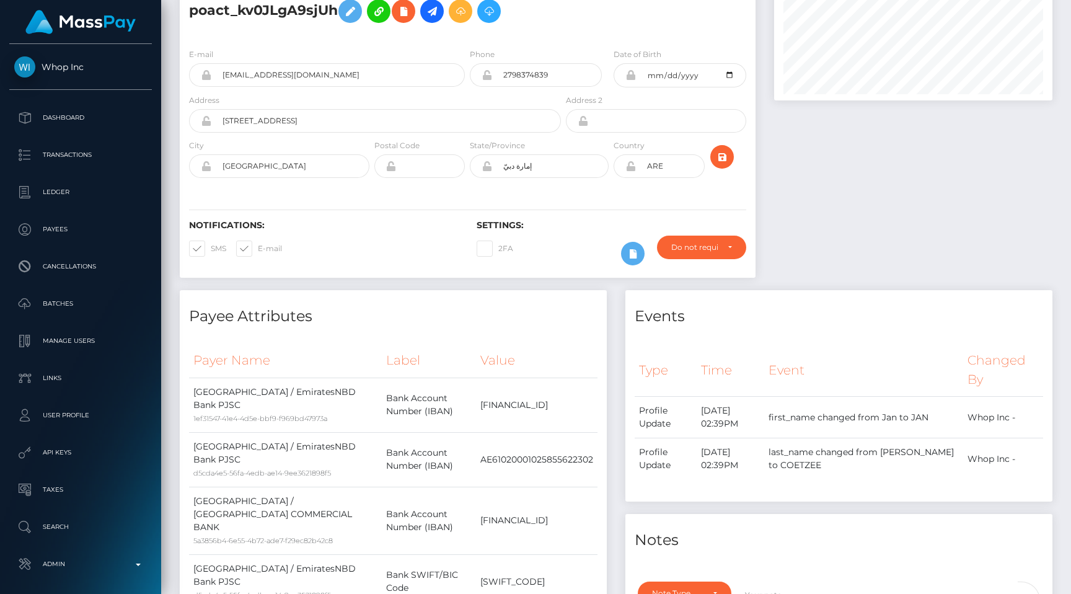
scroll to position [0, 0]
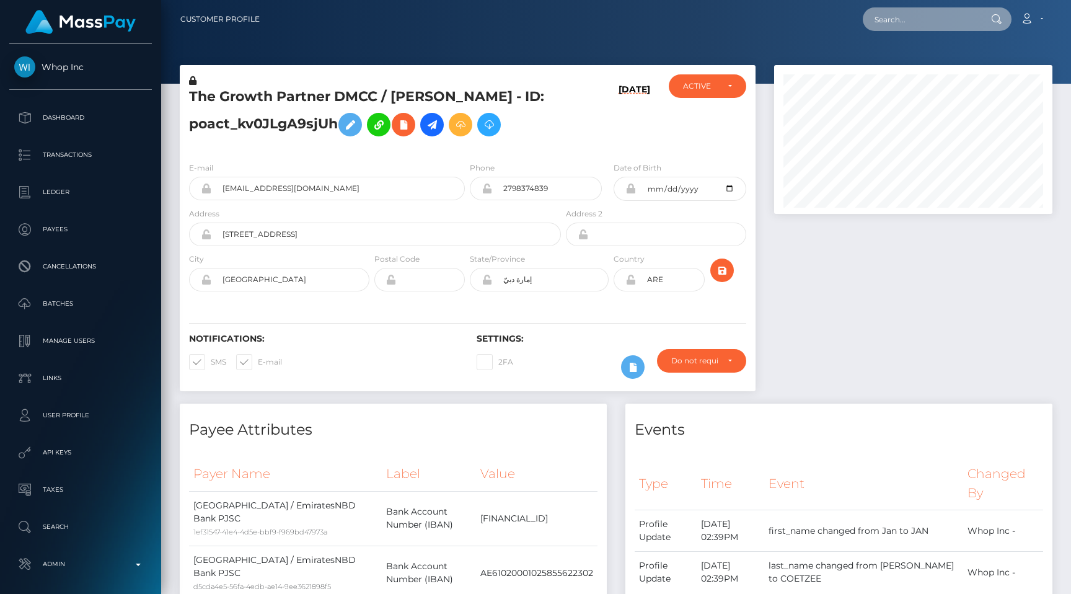
click at [911, 16] on input "text" at bounding box center [921, 19] width 117 height 24
paste input "ef346322-830a-11f0-8023-0266f44cc279"
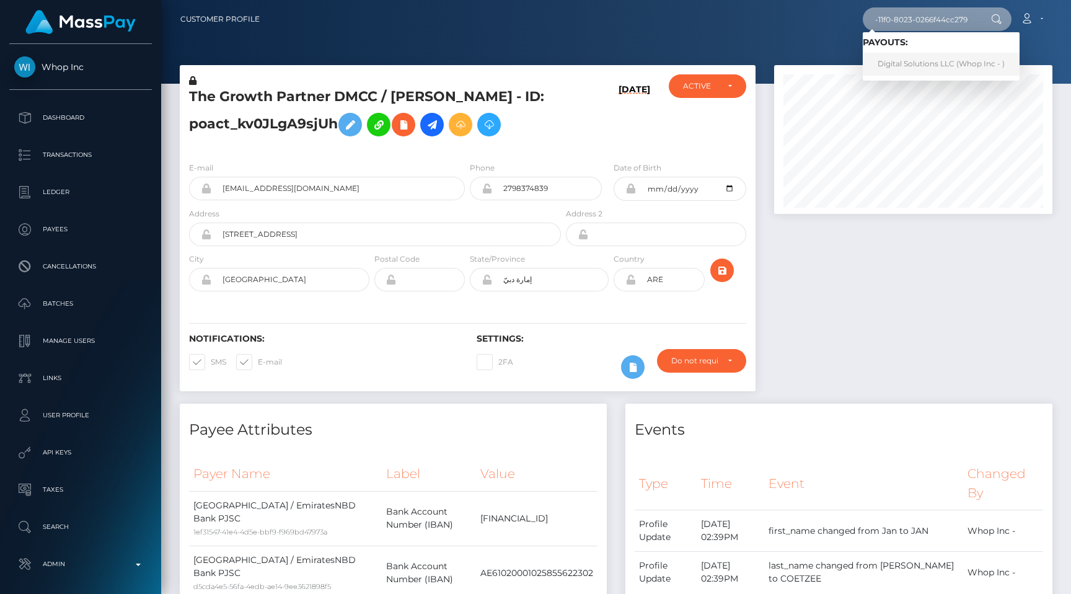
type input "ef346322-830a-11f0-8023-0266f44cc279"
click at [932, 67] on link "Digital Solutions LLC (Whop Inc - )" at bounding box center [941, 64] width 157 height 23
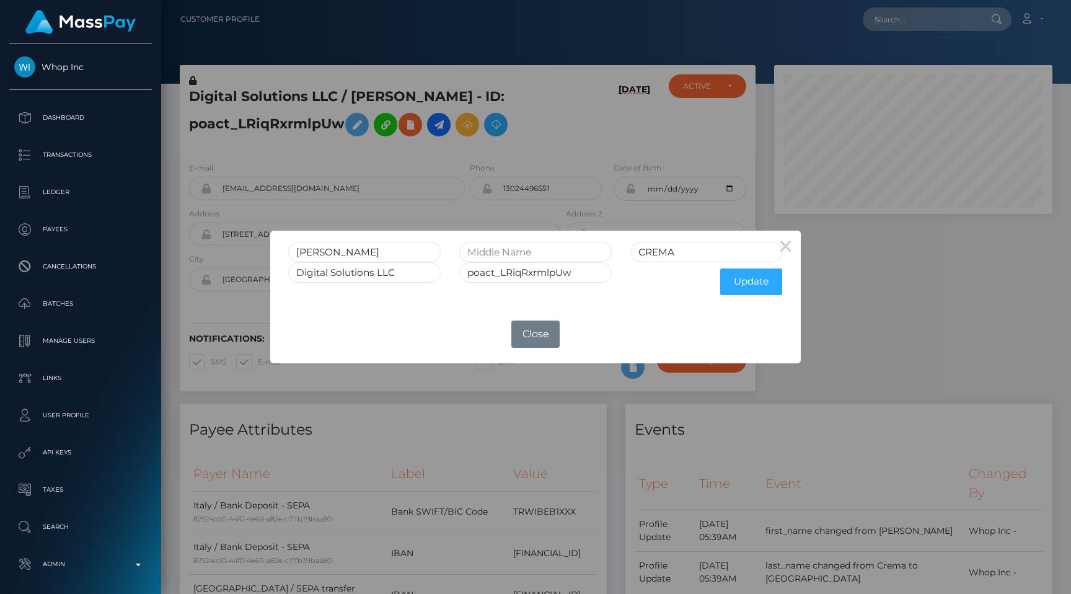
scroll to position [149, 278]
click at [544, 326] on button "Close" at bounding box center [536, 334] width 48 height 27
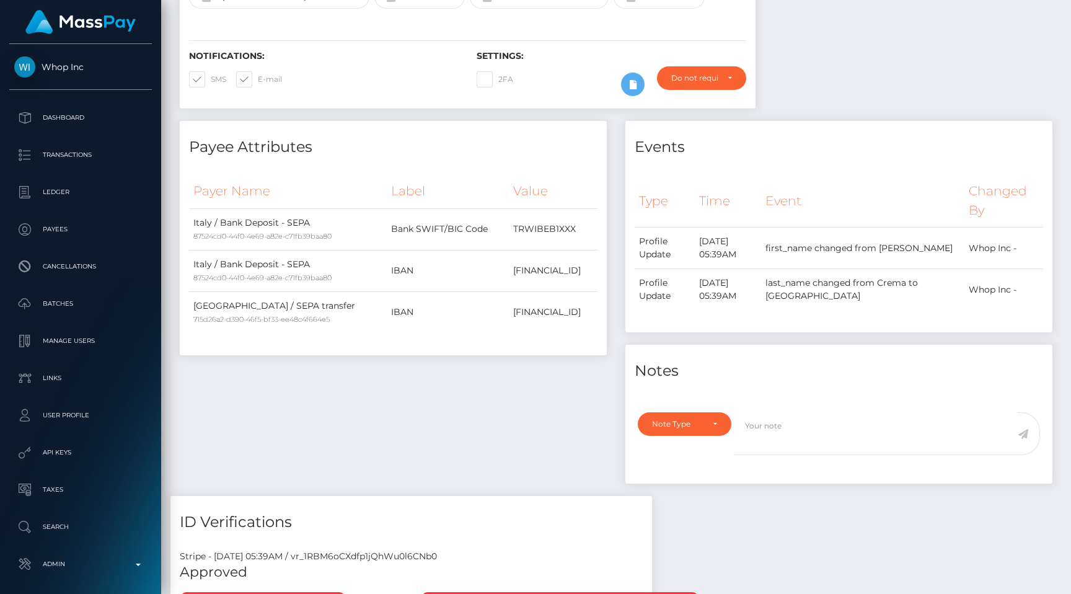
scroll to position [586, 0]
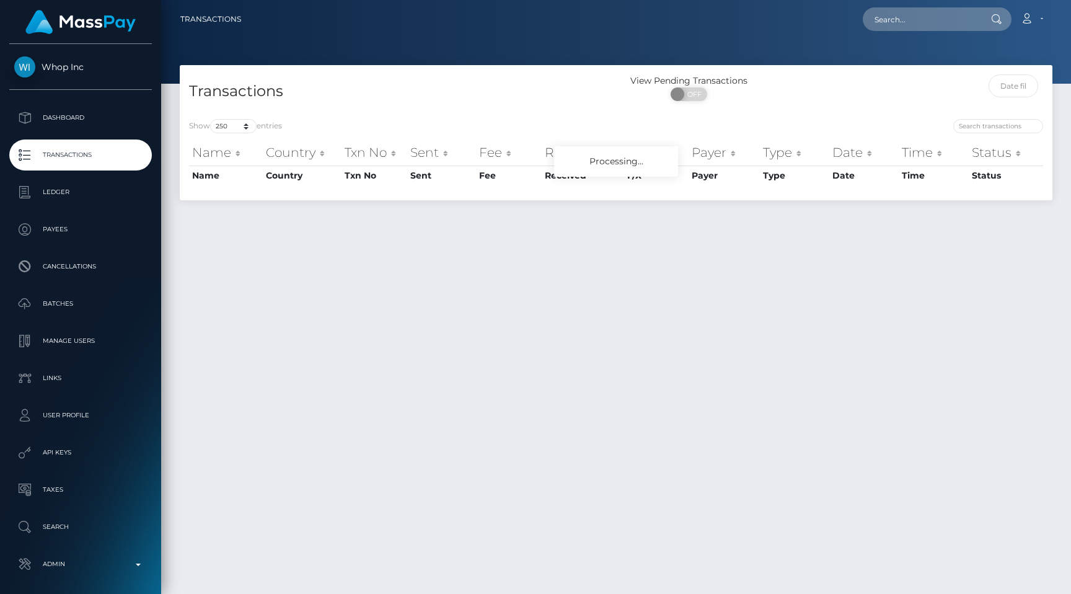
select select "250"
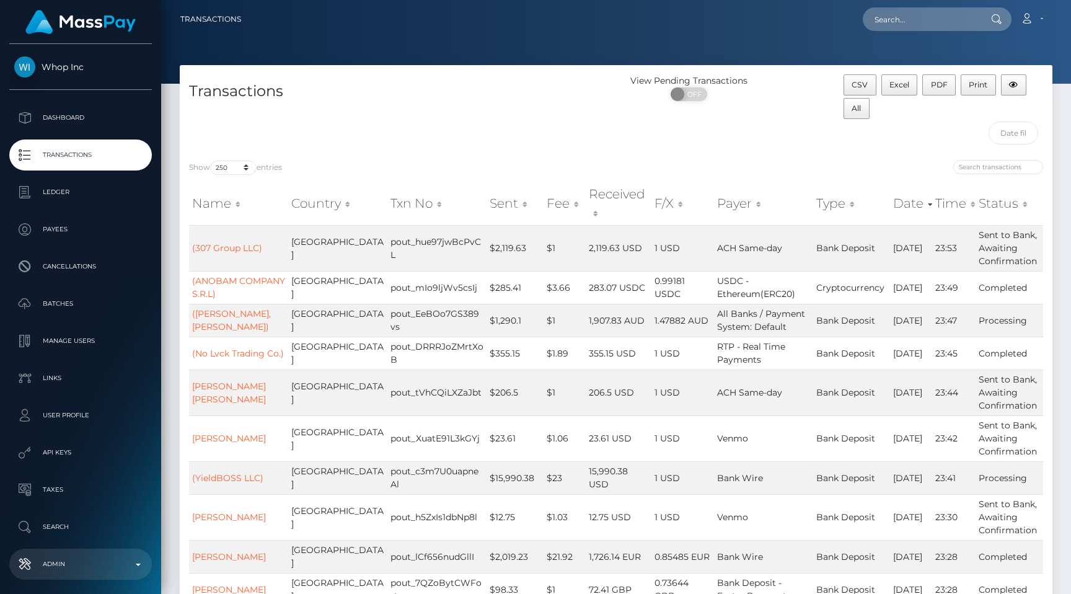
click at [72, 569] on p "Admin" at bounding box center [80, 564] width 133 height 19
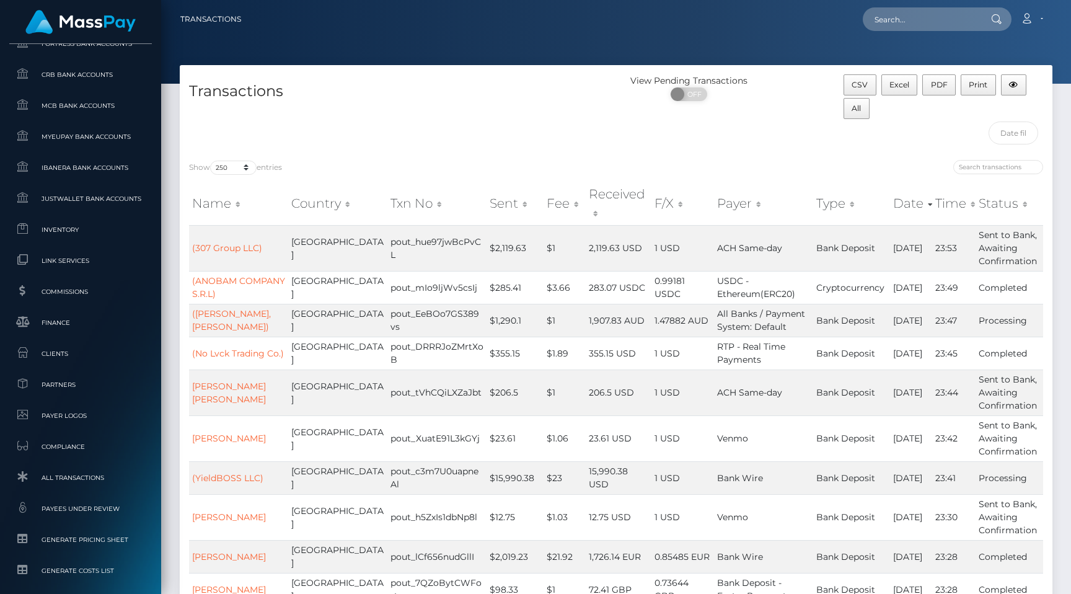
scroll to position [743, 0]
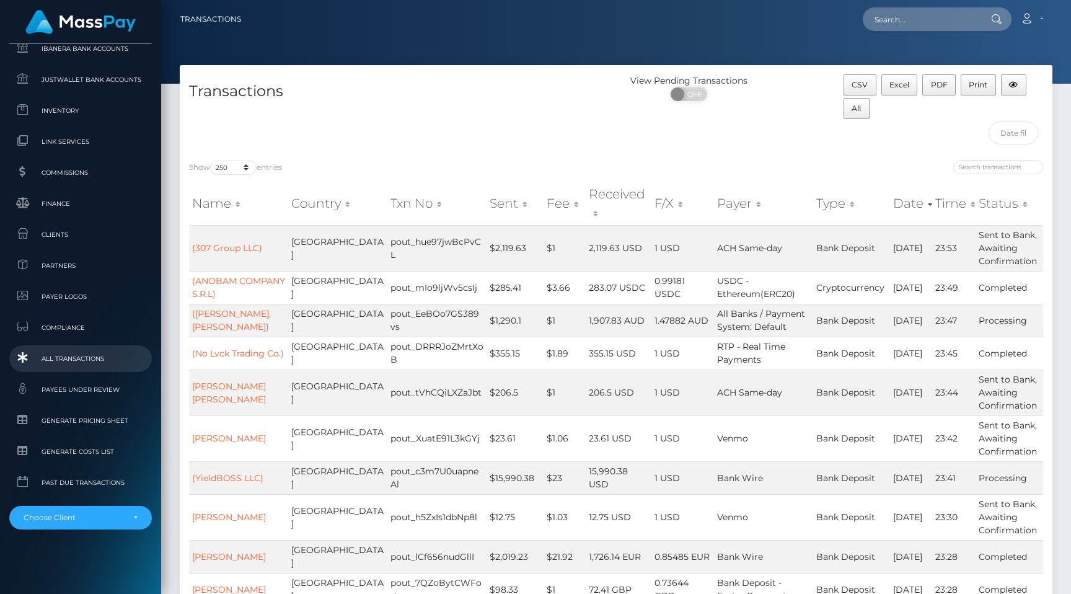
click at [84, 365] on span "All Transactions" at bounding box center [80, 359] width 133 height 14
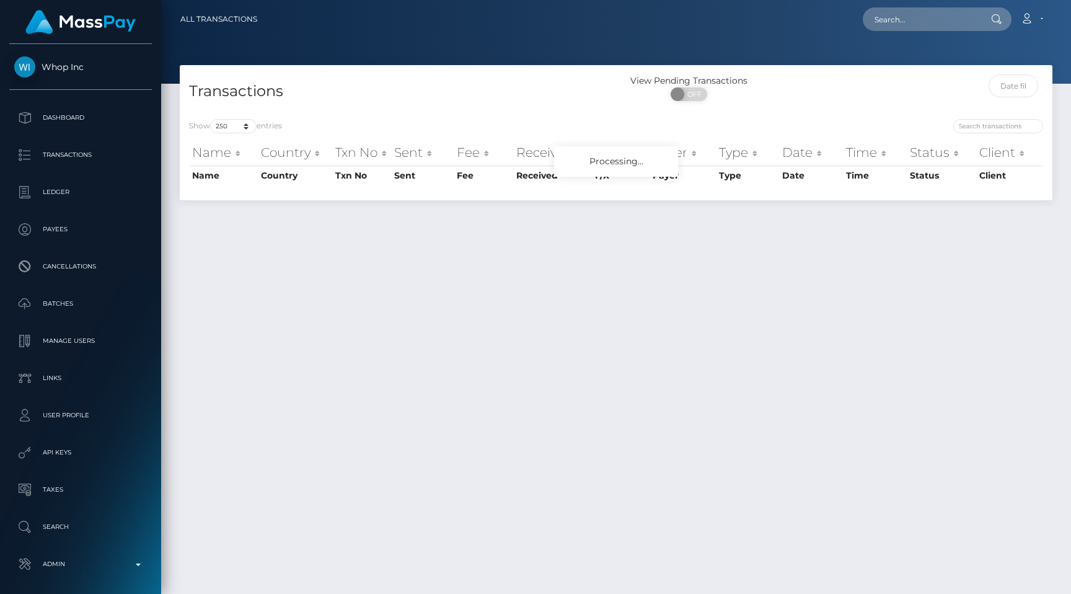
select select "250"
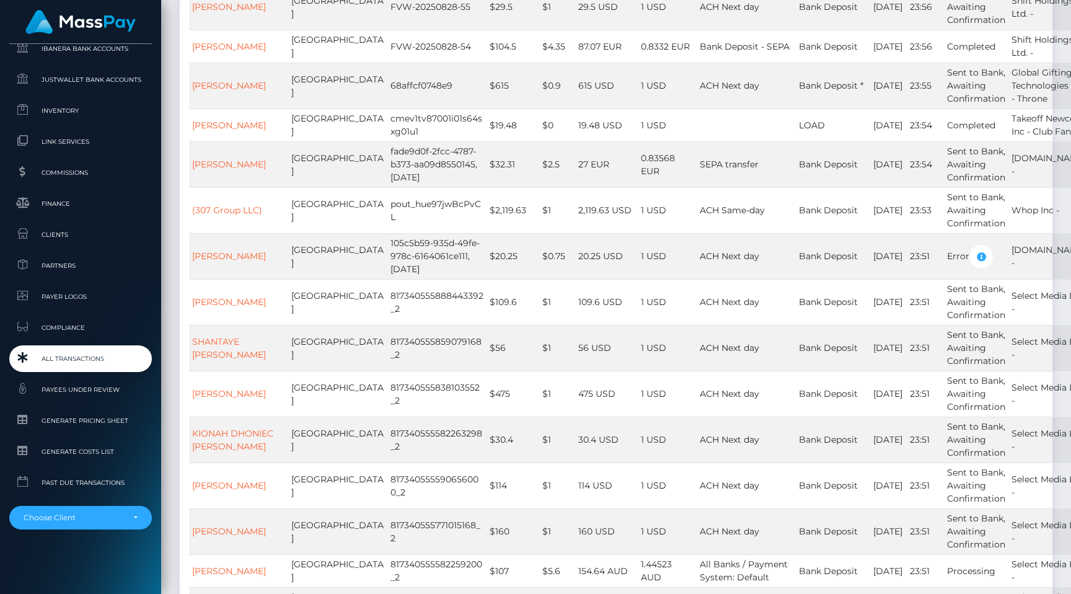
scroll to position [765, 0]
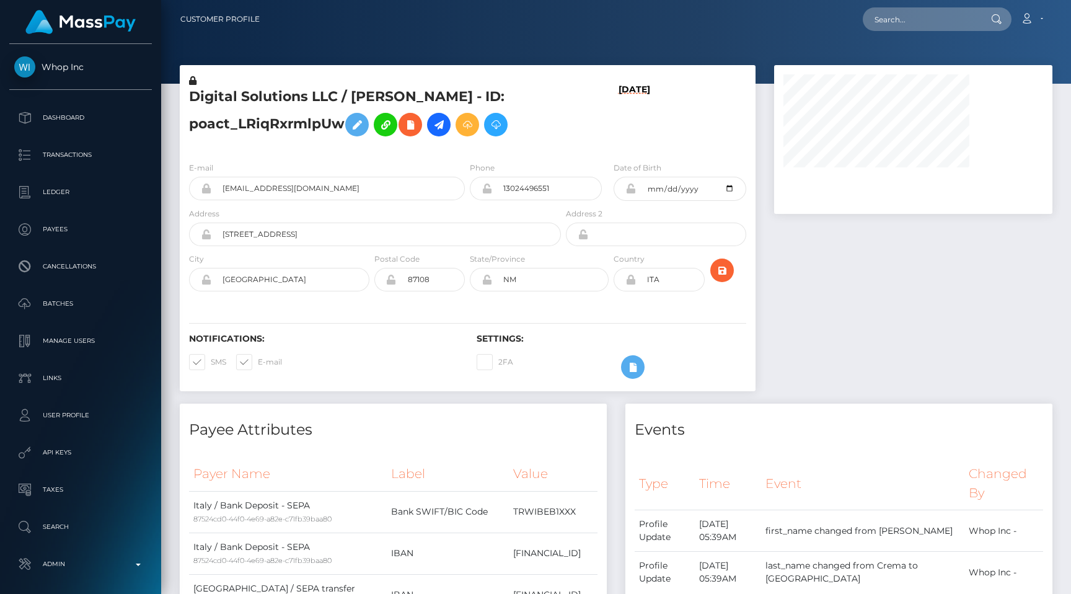
scroll to position [577, 0]
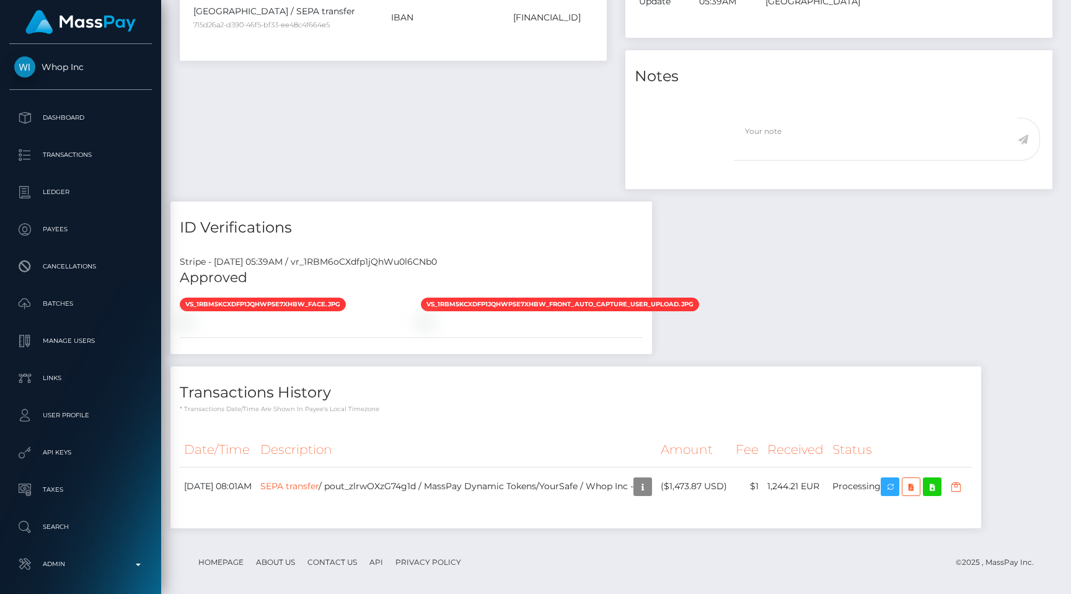
click at [371, 265] on div "Stripe - July 24, 2025 05:39AM / vr_1RBM6oCXdfp1jQhWu0l6CNb0" at bounding box center [412, 261] width 482 height 13
copy div "vr_1RBM6oCXdfp1jQhWu0l6CNb0"
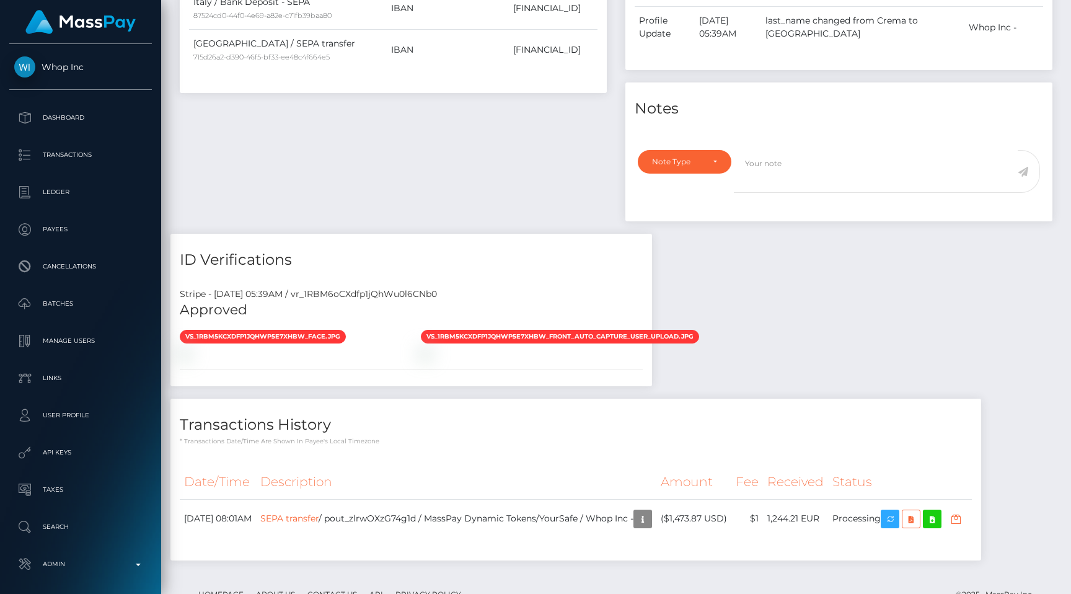
scroll to position [577, 0]
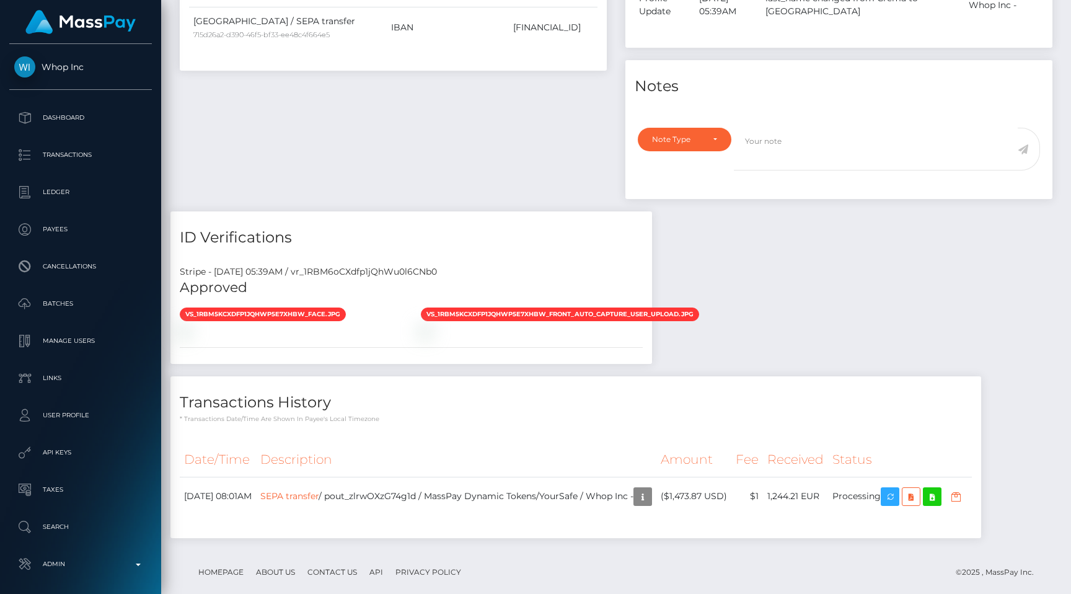
scroll to position [149, 278]
